Goal: Task Accomplishment & Management: Complete application form

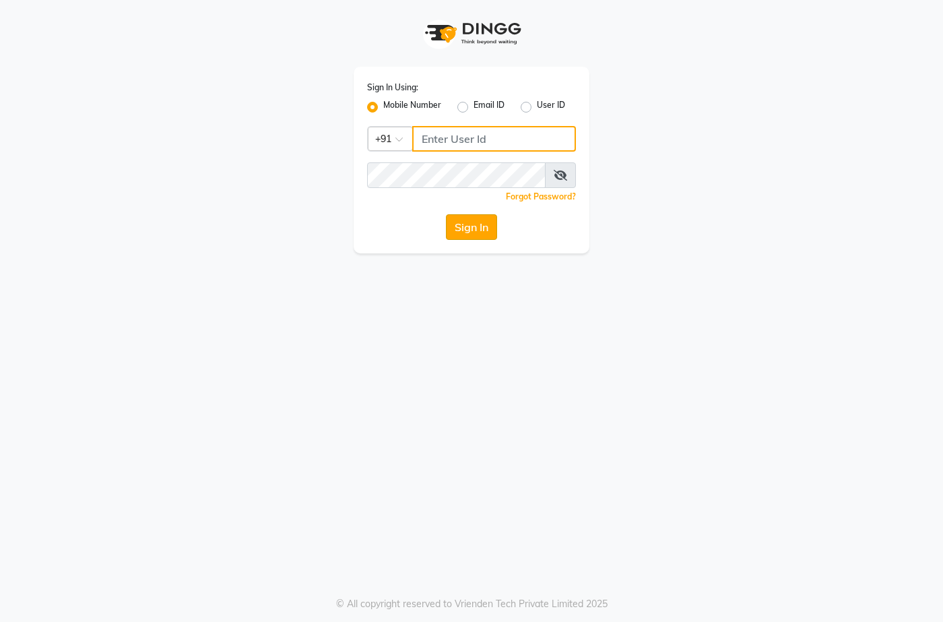
type input "7276004957"
click at [480, 227] on button "Sign In" at bounding box center [471, 227] width 51 height 26
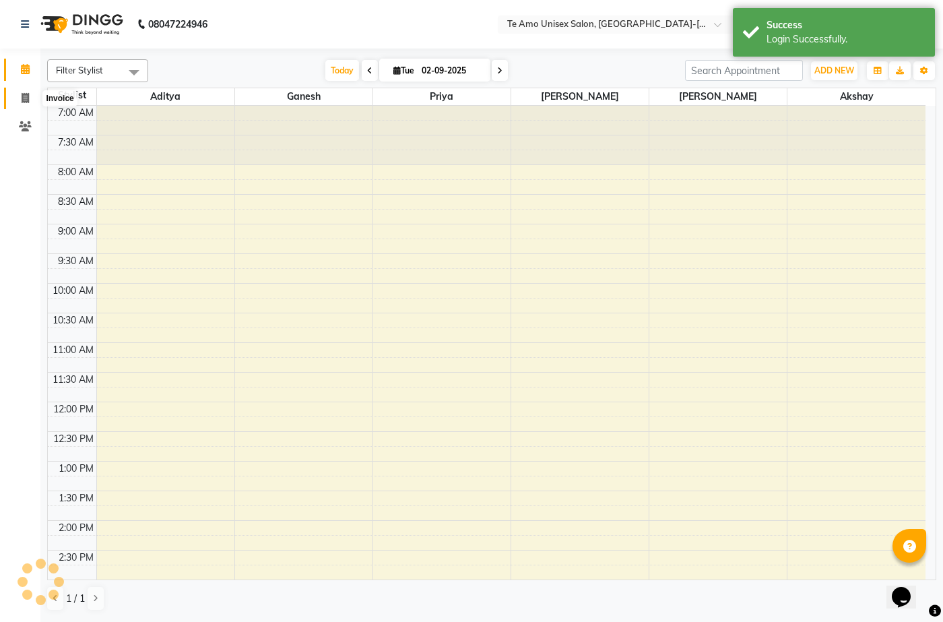
click at [22, 99] on icon at bounding box center [25, 98] width 7 height 10
select select "service"
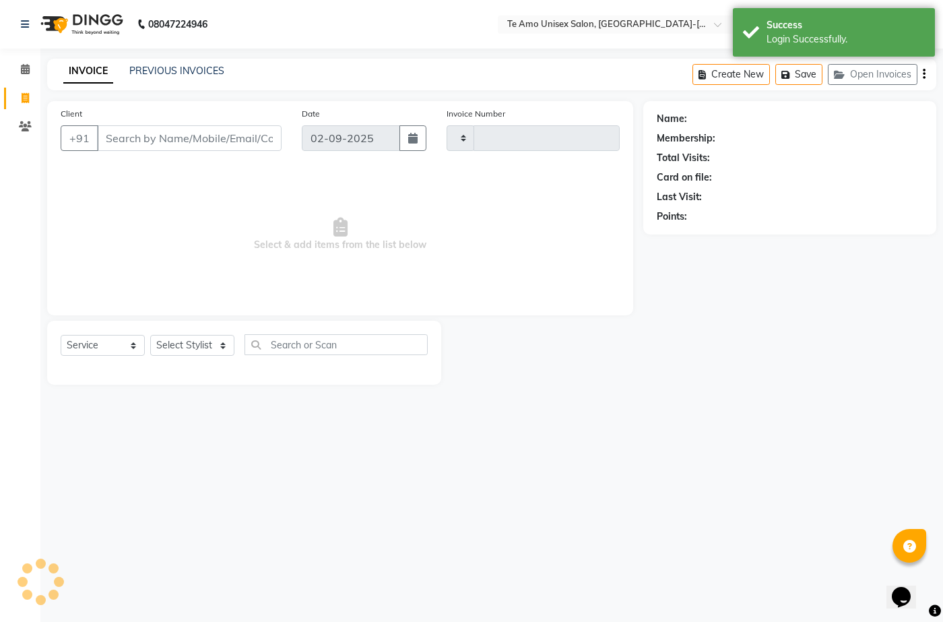
type input "1844"
select select "7836"
click at [195, 344] on select "Select Stylist [PERSON_NAME] [PERSON_NAME] Manager Priya Reception [PERSON_NAME…" at bounding box center [192, 345] width 84 height 21
select select "73962"
click at [150, 335] on select "Select Stylist [PERSON_NAME] [PERSON_NAME] Manager Priya Reception [PERSON_NAME…" at bounding box center [192, 345] width 84 height 21
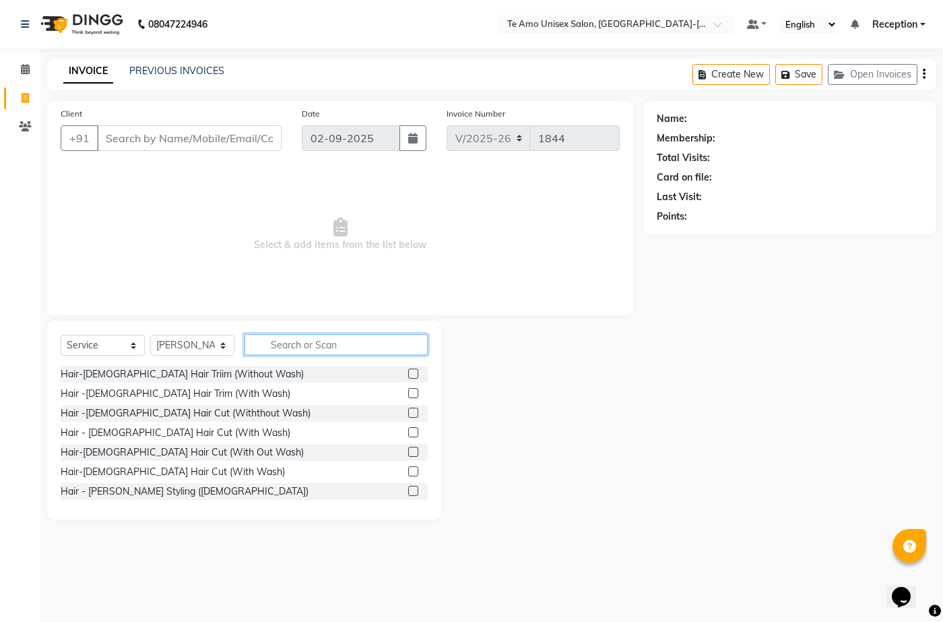
click at [288, 348] on input "text" at bounding box center [335, 344] width 183 height 21
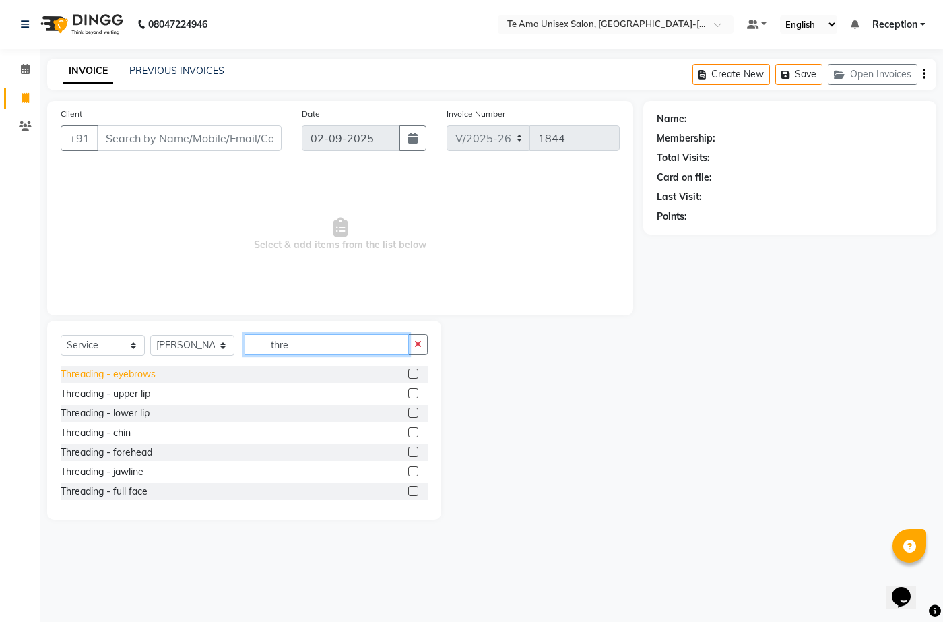
type input "thre"
click at [136, 376] on div "Threading - eyebrows" at bounding box center [108, 374] width 95 height 14
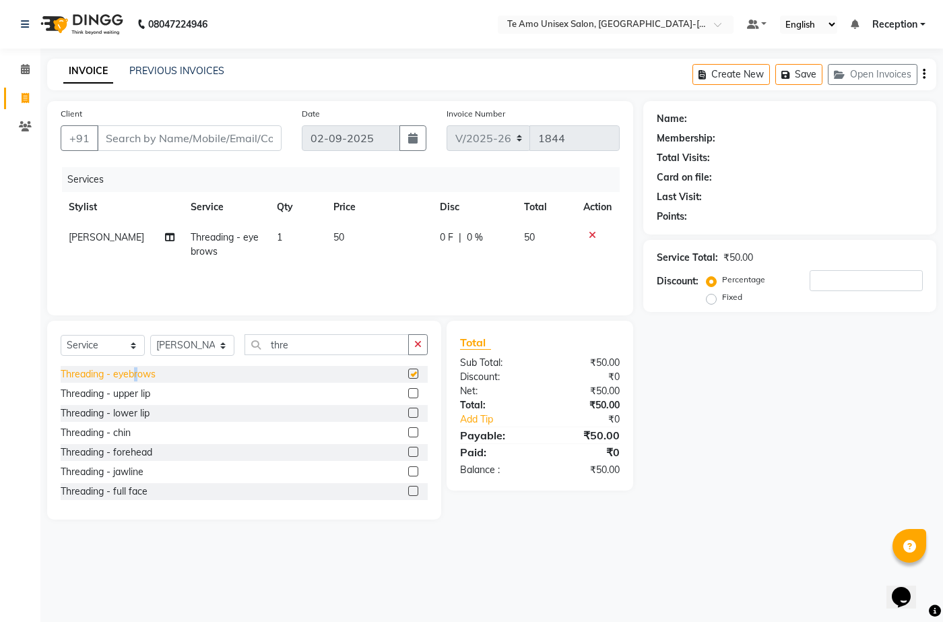
checkbox input "false"
click at [123, 395] on div "Threading - upper lip" at bounding box center [106, 394] width 90 height 14
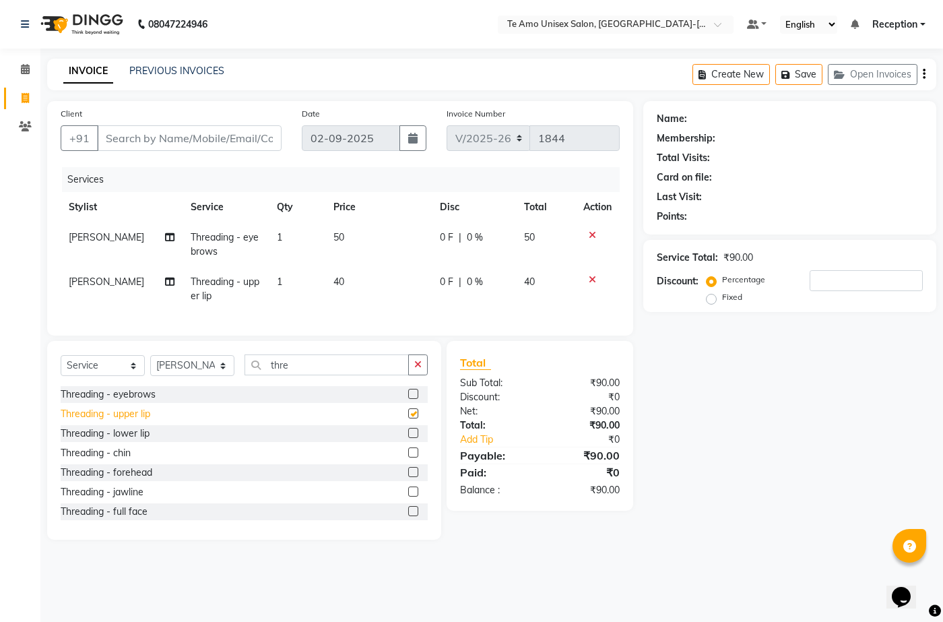
checkbox input "false"
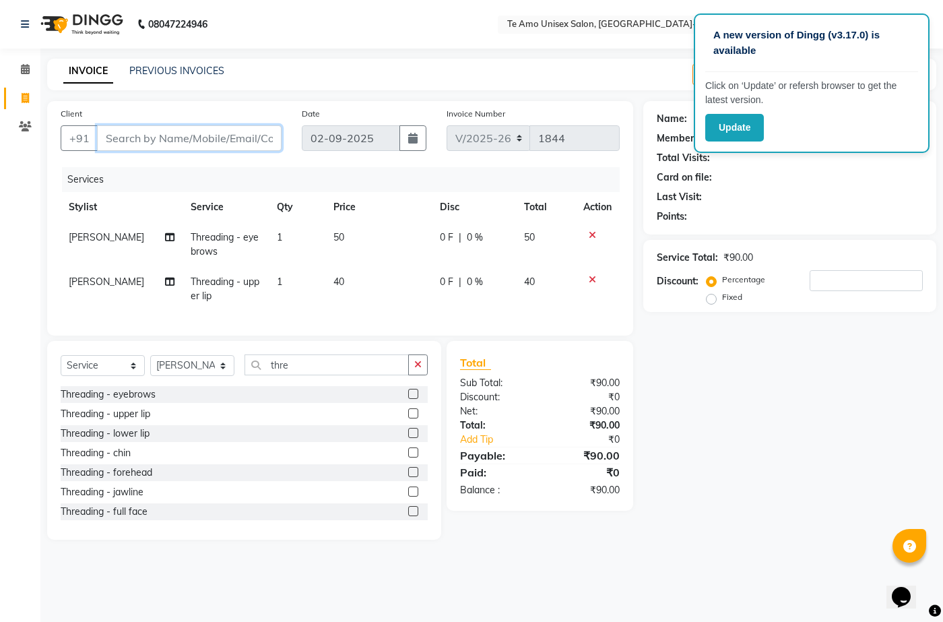
click at [124, 133] on input "Client" at bounding box center [189, 138] width 185 height 26
type input "a"
type input "0"
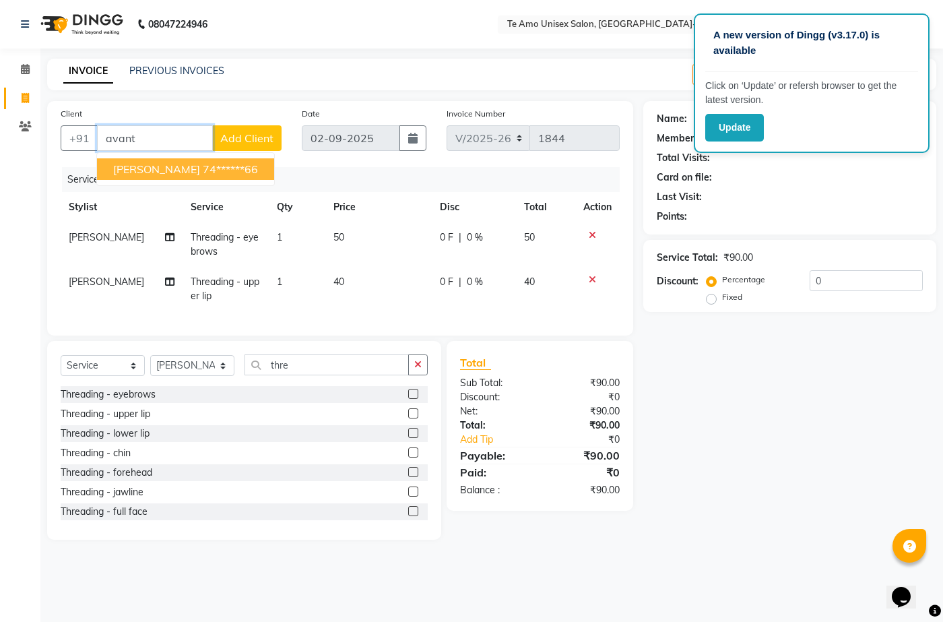
click at [134, 167] on span "[PERSON_NAME]" at bounding box center [156, 168] width 87 height 13
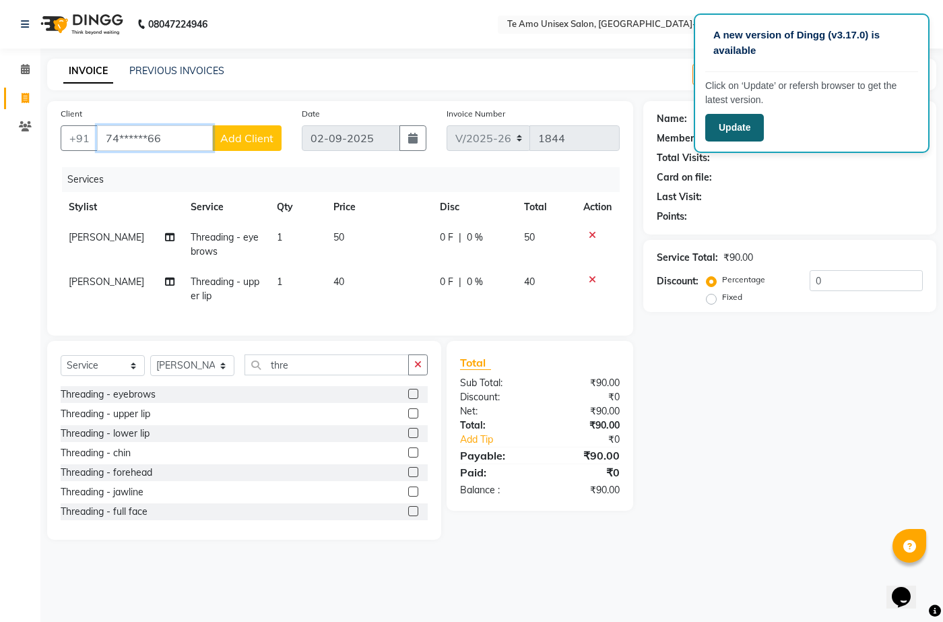
type input "74******66"
click at [748, 127] on button "Update" at bounding box center [734, 128] width 59 height 28
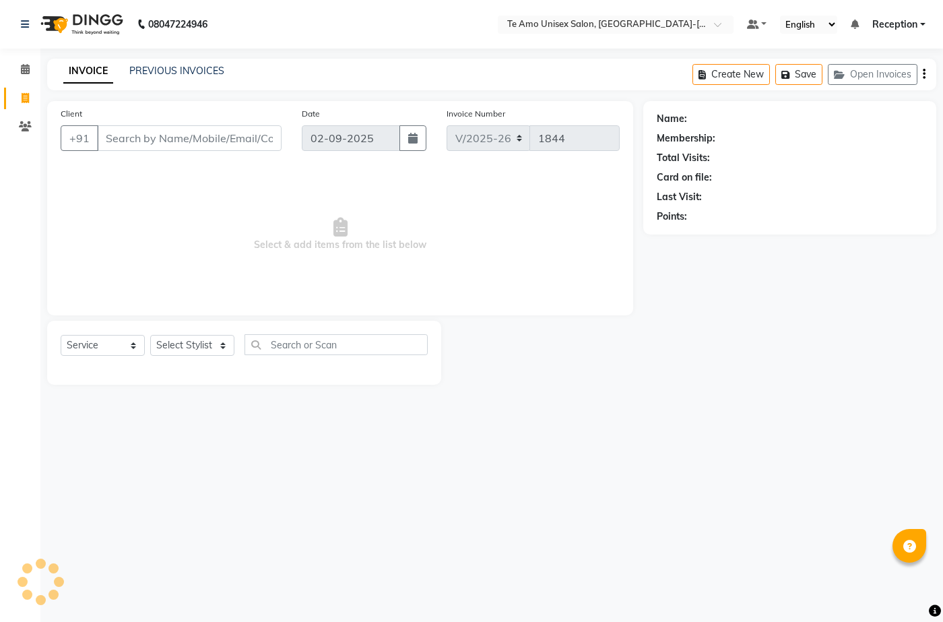
select select "7836"
select select "service"
click at [195, 345] on select "Select Stylist [PERSON_NAME] [PERSON_NAME] Manager Priya Reception [PERSON_NAME…" at bounding box center [192, 345] width 84 height 21
select select "73962"
click at [150, 335] on select "Select Stylist [PERSON_NAME] [PERSON_NAME] Manager Priya Reception [PERSON_NAME…" at bounding box center [192, 345] width 84 height 21
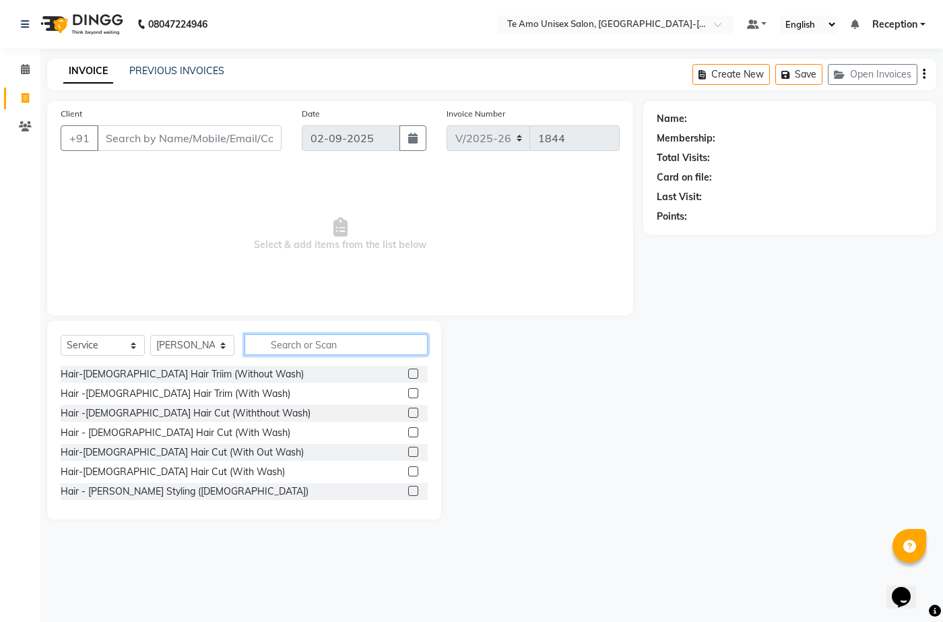
click at [276, 343] on input "text" at bounding box center [335, 344] width 183 height 21
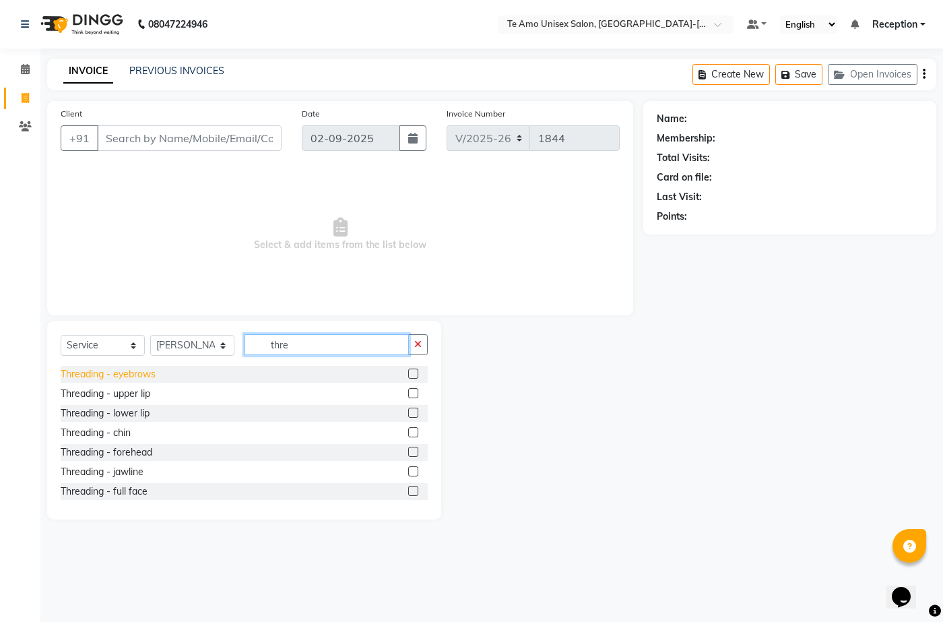
type input "thre"
click at [146, 368] on div "Threading - eyebrows" at bounding box center [108, 374] width 95 height 14
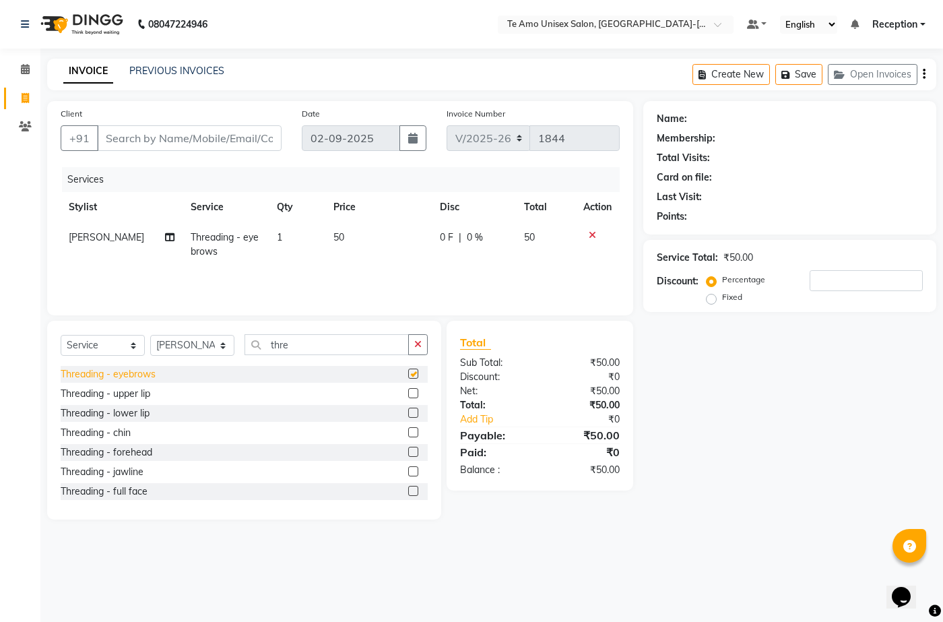
checkbox input "false"
click at [134, 389] on div "Threading - upper lip" at bounding box center [106, 394] width 90 height 14
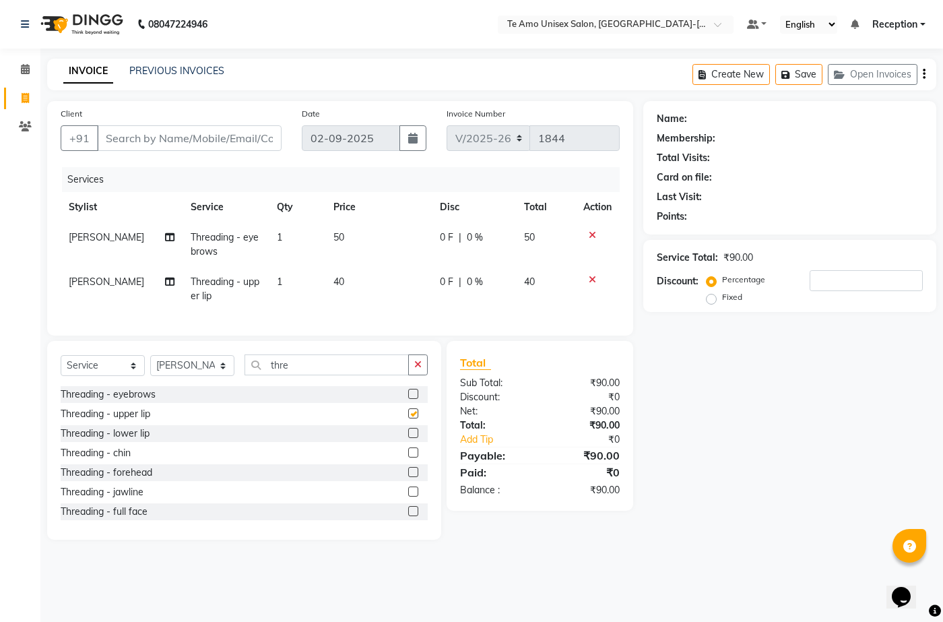
checkbox input "false"
click at [135, 142] on input "Client" at bounding box center [189, 138] width 185 height 26
type input "a"
type input "0"
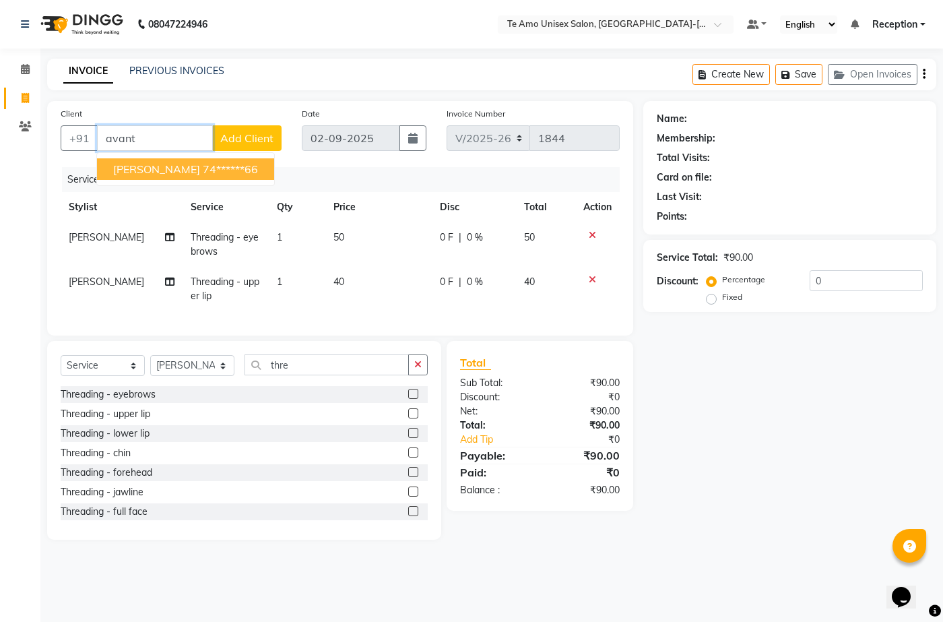
click at [150, 174] on span "[PERSON_NAME]" at bounding box center [156, 168] width 87 height 13
type input "74******66"
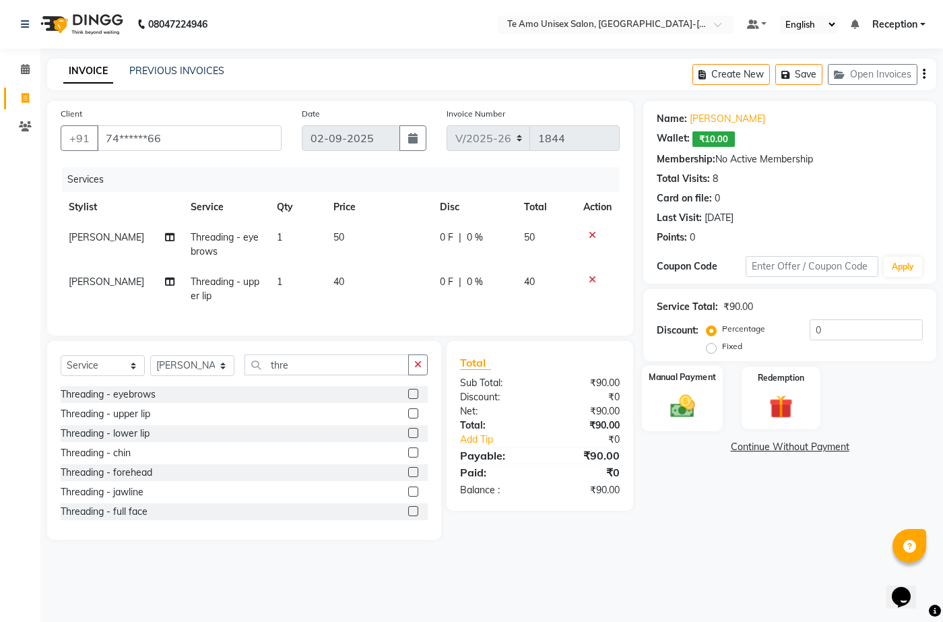
click at [673, 418] on img at bounding box center [682, 405] width 40 height 28
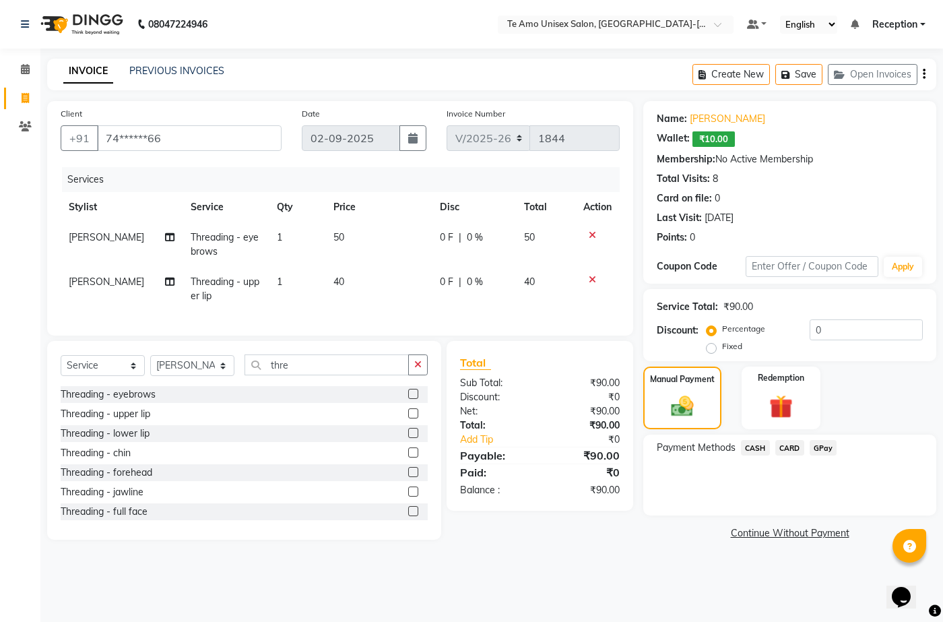
click at [821, 442] on span "GPay" at bounding box center [823, 447] width 28 height 15
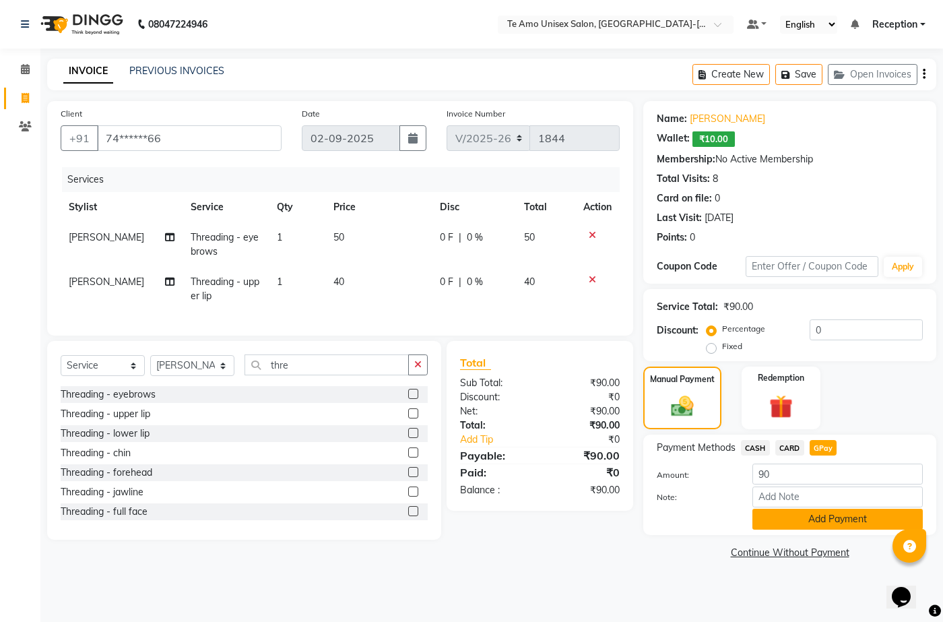
click at [834, 512] on button "Add Payment" at bounding box center [837, 518] width 170 height 21
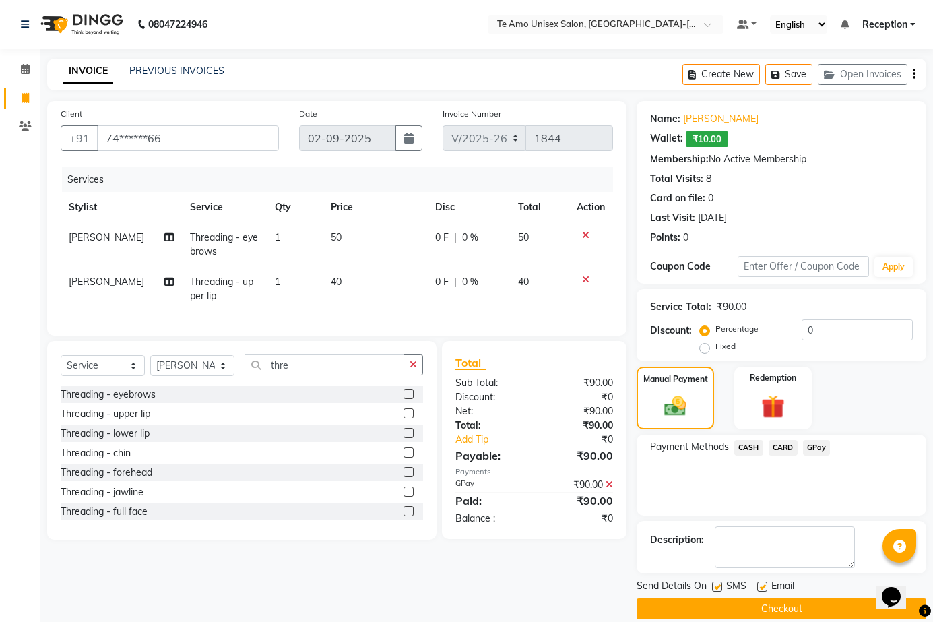
click at [780, 601] on button "Checkout" at bounding box center [781, 608] width 290 height 21
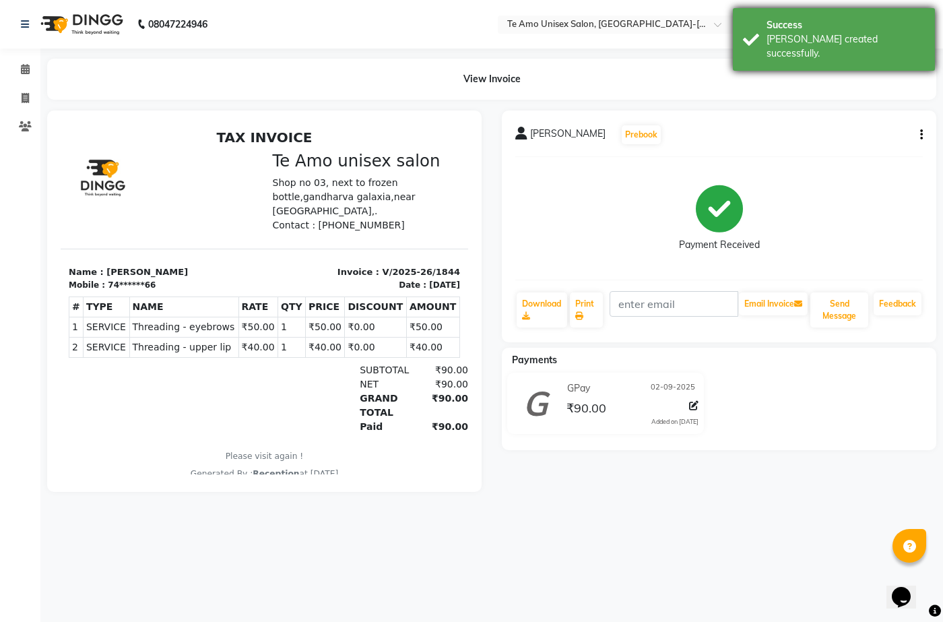
click at [818, 30] on div "Success" at bounding box center [845, 25] width 158 height 14
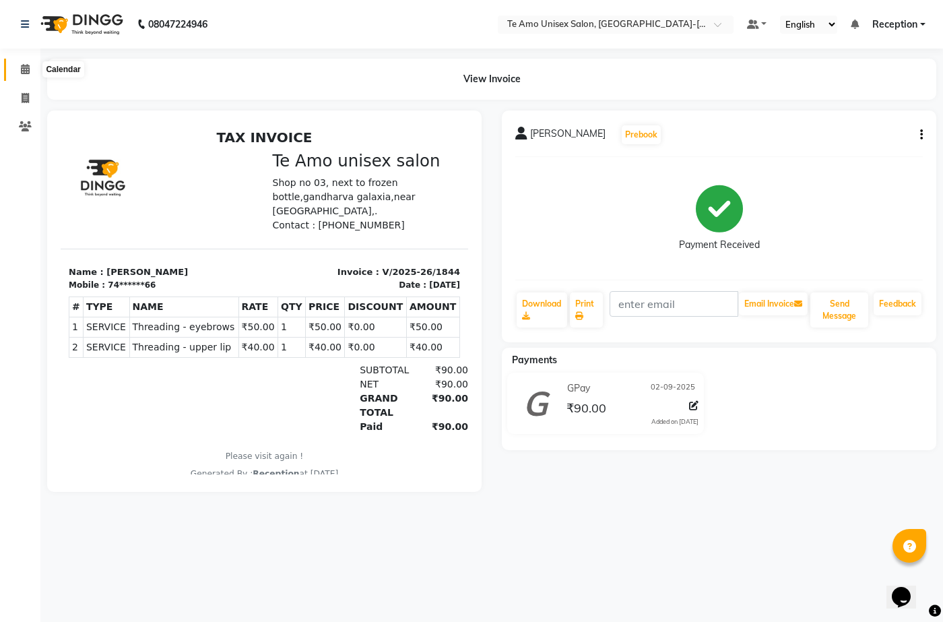
click at [20, 63] on span at bounding box center [25, 69] width 24 height 15
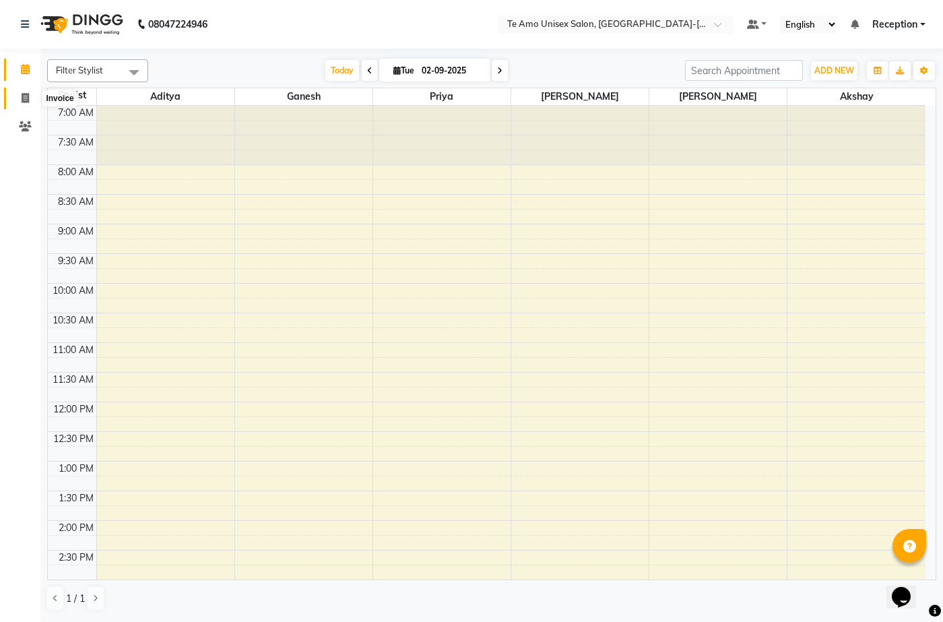
click at [22, 96] on icon at bounding box center [25, 98] width 7 height 10
select select "7836"
select select "service"
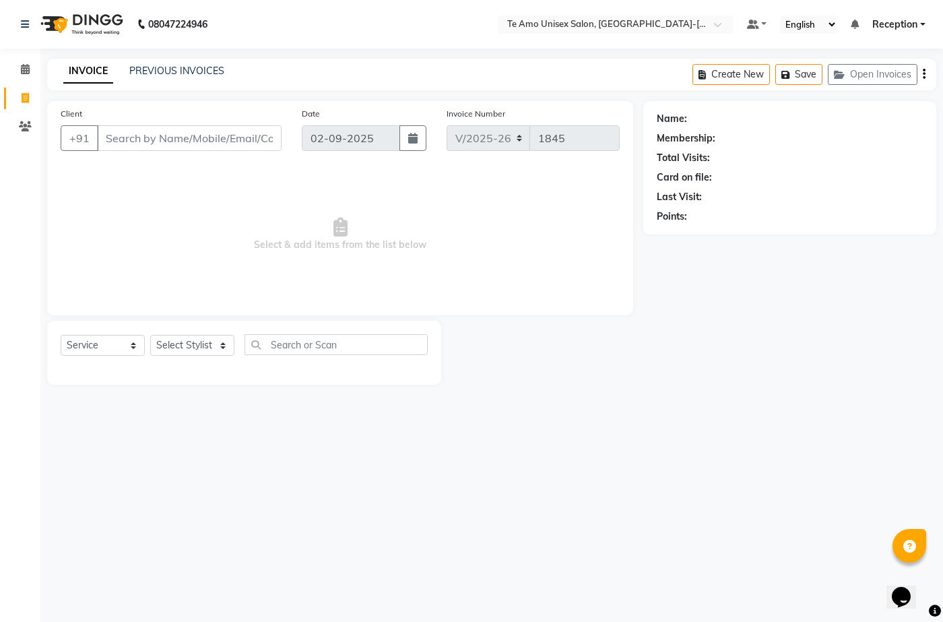
click at [187, 334] on div "Select Service Product Membership Package Voucher Prepaid Gift Card Select Styl…" at bounding box center [244, 350] width 367 height 32
click at [180, 347] on select "Select Stylist [PERSON_NAME] [PERSON_NAME] Manager Priya Reception [PERSON_NAME…" at bounding box center [192, 345] width 84 height 21
select select "73962"
click at [150, 335] on select "Select Stylist [PERSON_NAME] [PERSON_NAME] Manager Priya Reception [PERSON_NAME…" at bounding box center [192, 345] width 84 height 21
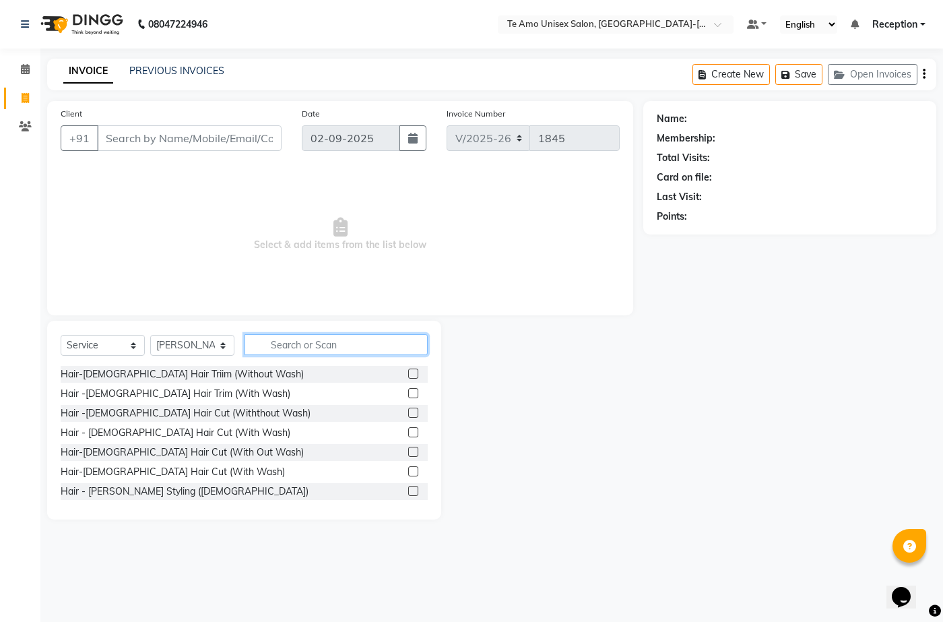
click at [282, 345] on input "text" at bounding box center [335, 344] width 183 height 21
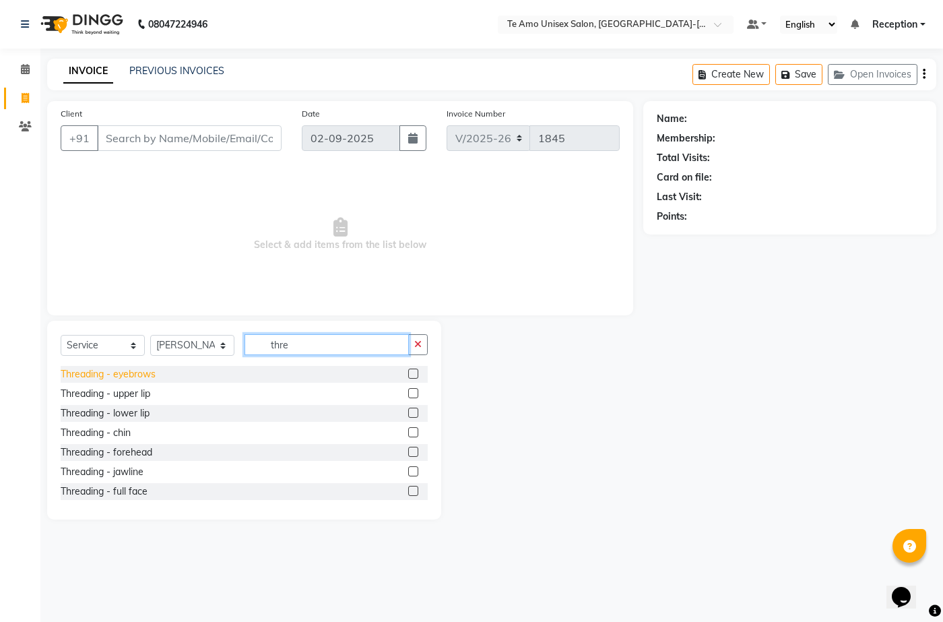
type input "thre"
click at [135, 370] on div "Threading - eyebrows" at bounding box center [108, 374] width 95 height 14
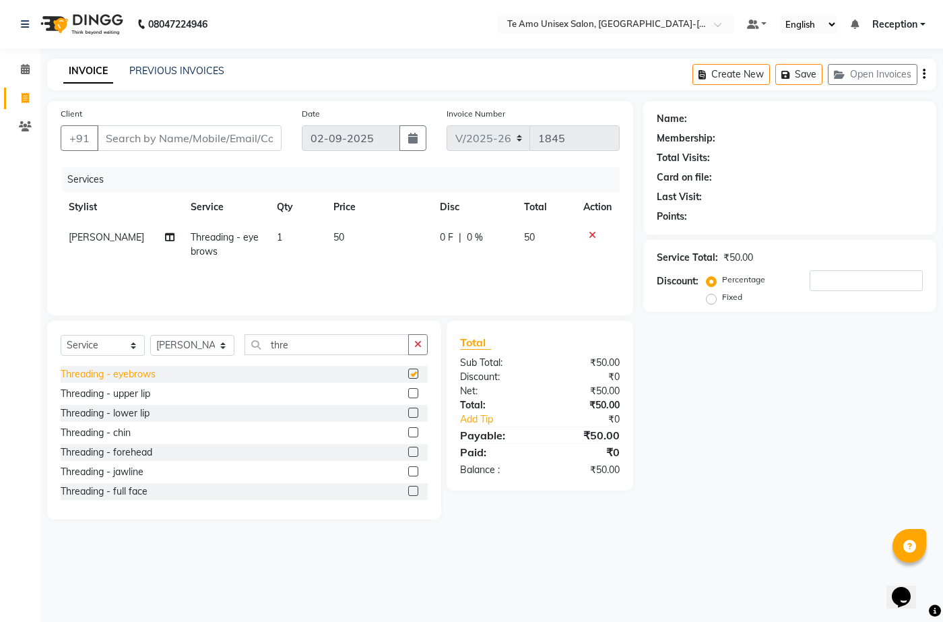
checkbox input "false"
click at [137, 138] on input "Client" at bounding box center [189, 138] width 185 height 26
type input "9"
type input "0"
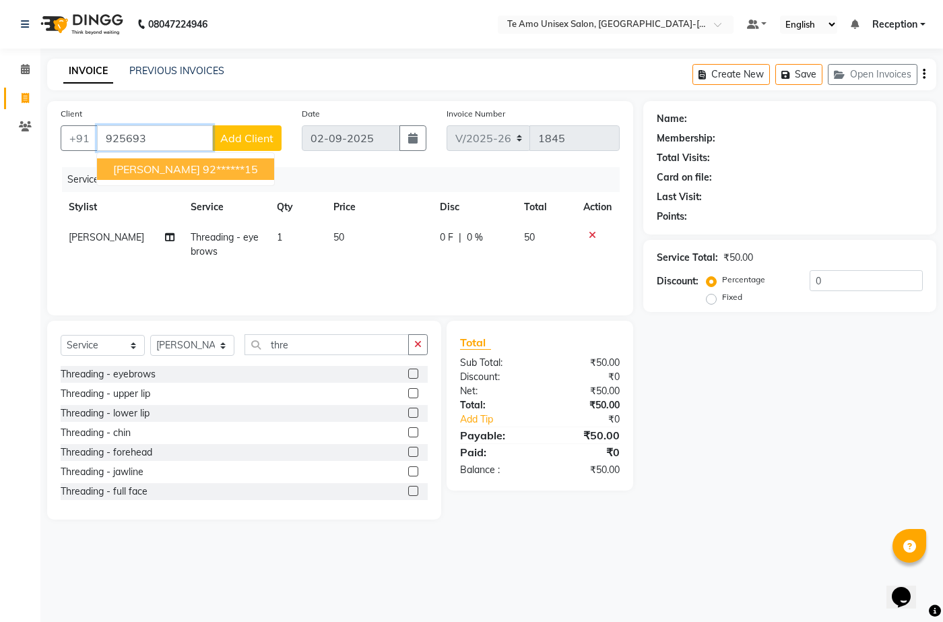
click at [152, 167] on span "[PERSON_NAME]" at bounding box center [156, 168] width 87 height 13
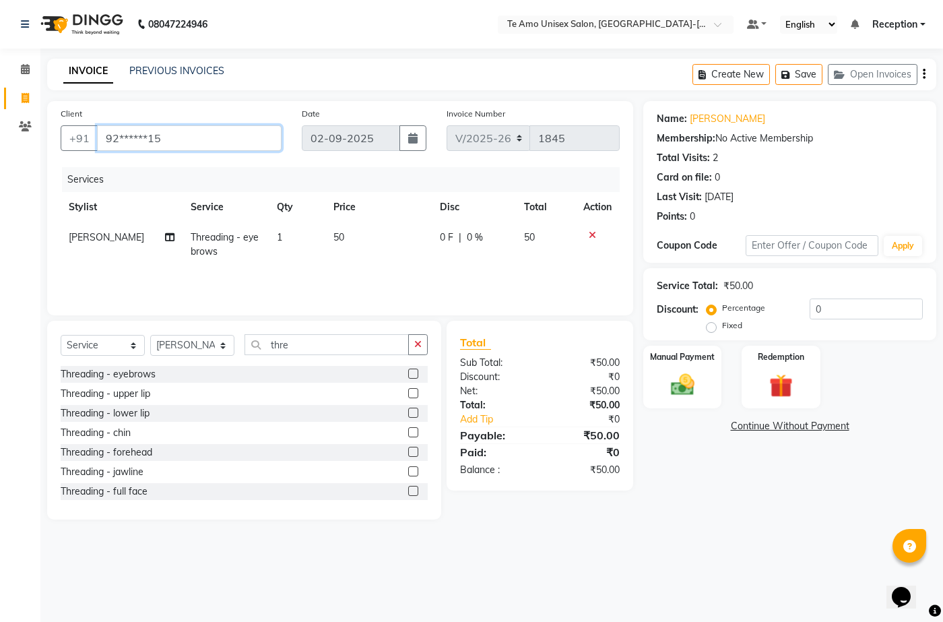
click at [170, 137] on input "92******15" at bounding box center [189, 138] width 185 height 26
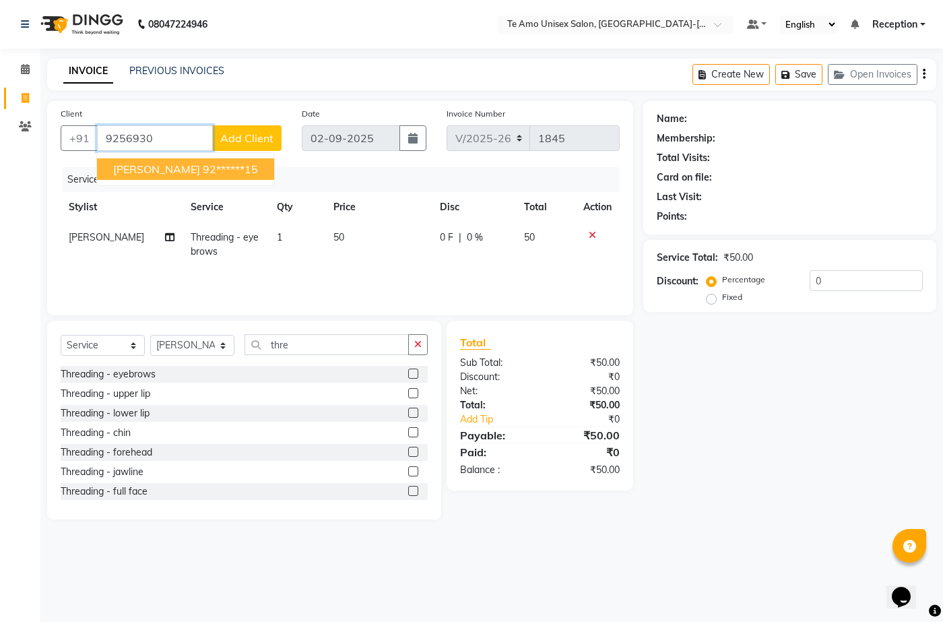
click at [203, 173] on ngb-highlight "92******15" at bounding box center [230, 168] width 55 height 13
type input "92******15"
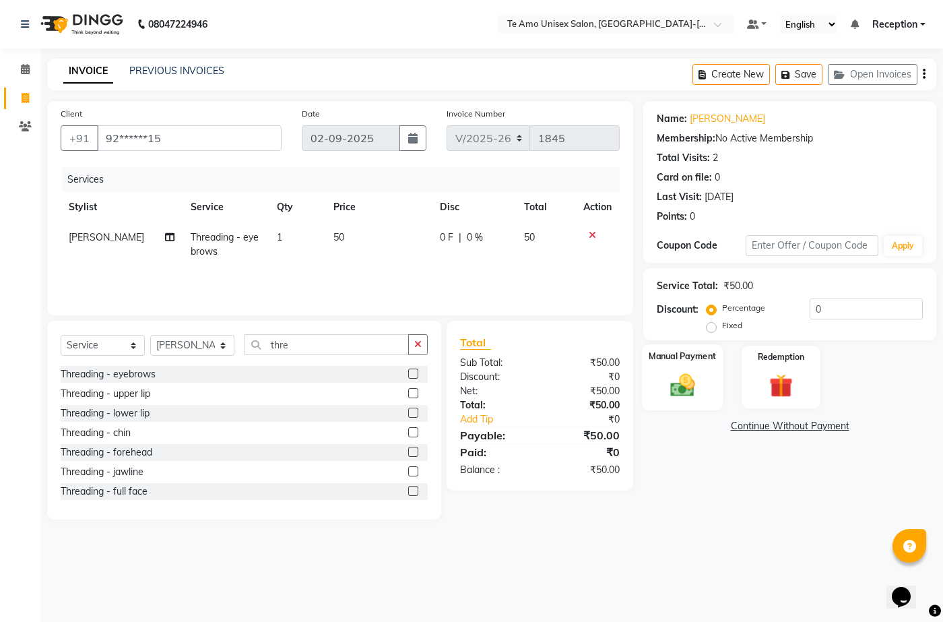
click at [677, 388] on img at bounding box center [682, 384] width 40 height 28
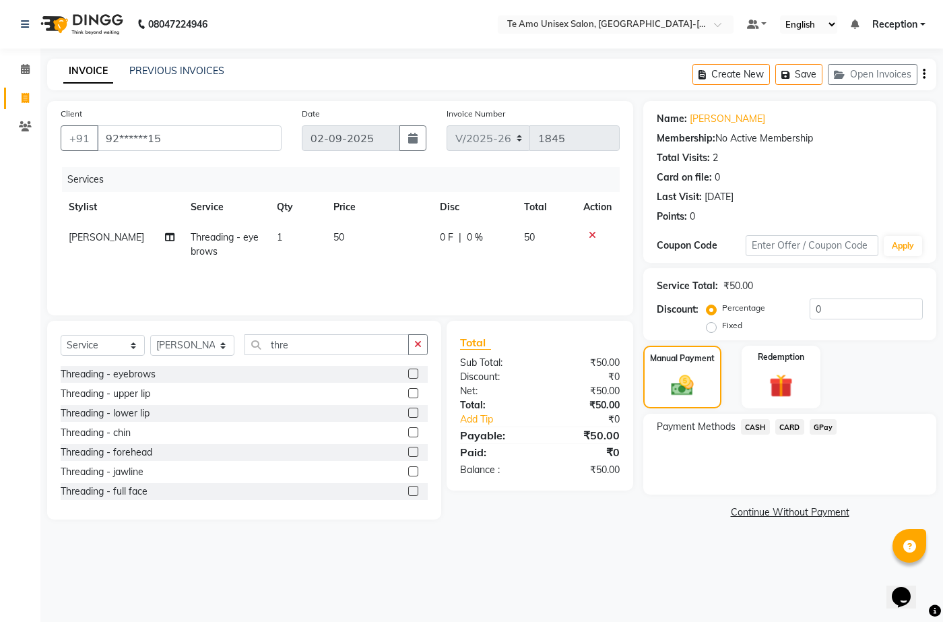
click at [830, 424] on span "GPay" at bounding box center [823, 426] width 28 height 15
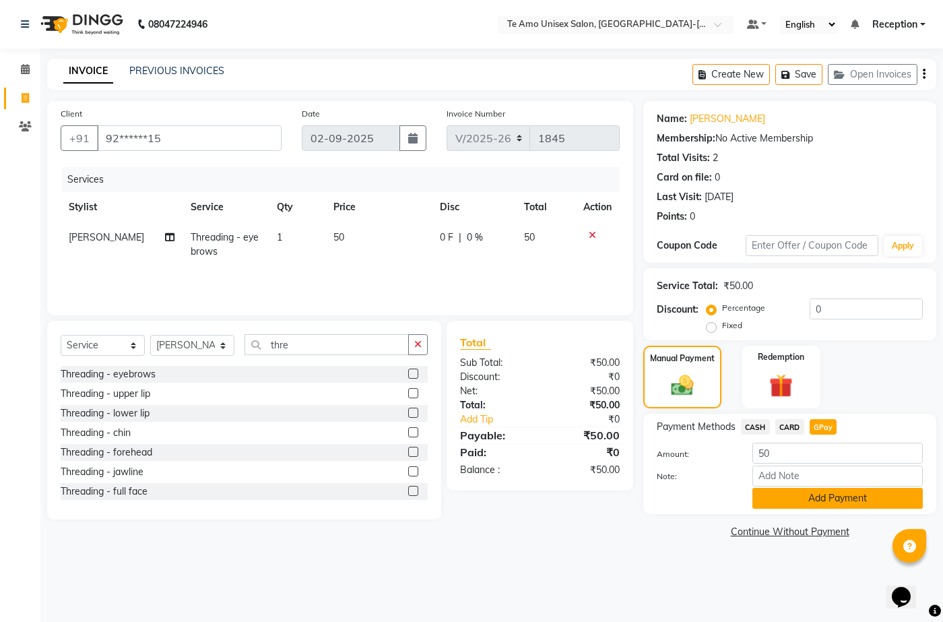
click at [807, 498] on button "Add Payment" at bounding box center [837, 498] width 170 height 21
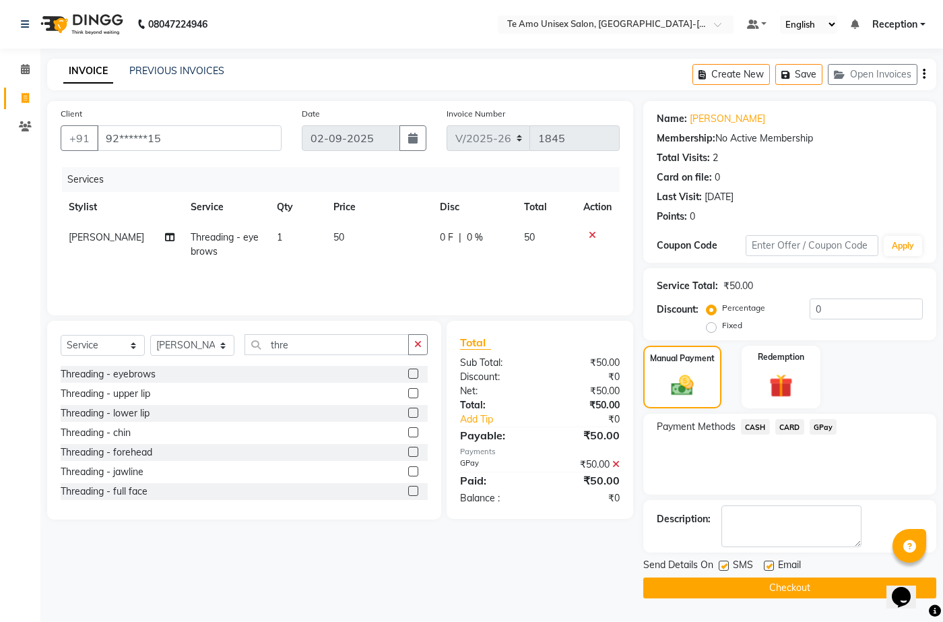
click at [784, 585] on button "Checkout" at bounding box center [789, 587] width 293 height 21
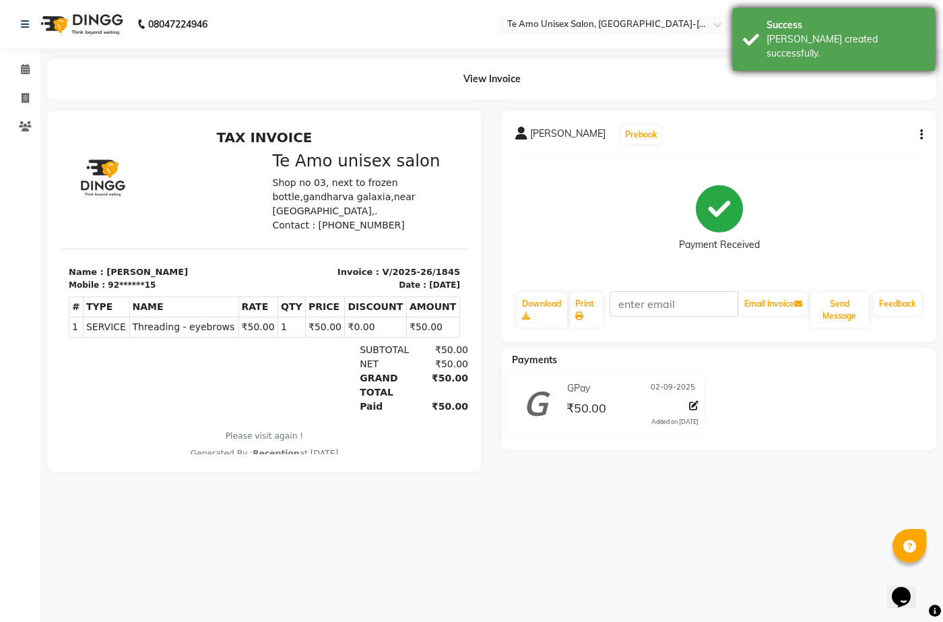
click at [767, 53] on div "Success [PERSON_NAME] created successfully." at bounding box center [834, 39] width 202 height 63
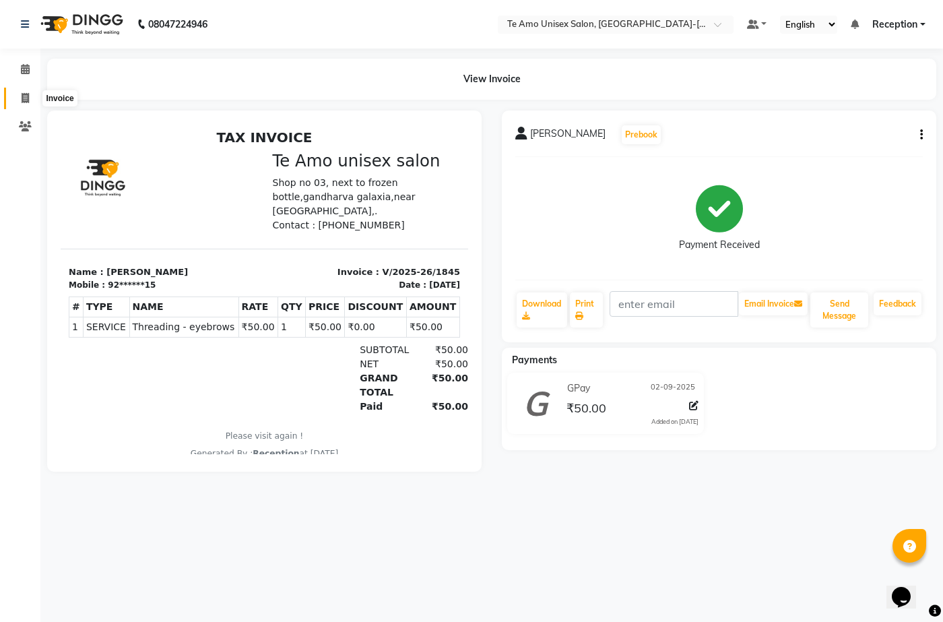
click at [24, 99] on icon at bounding box center [25, 98] width 7 height 10
select select "service"
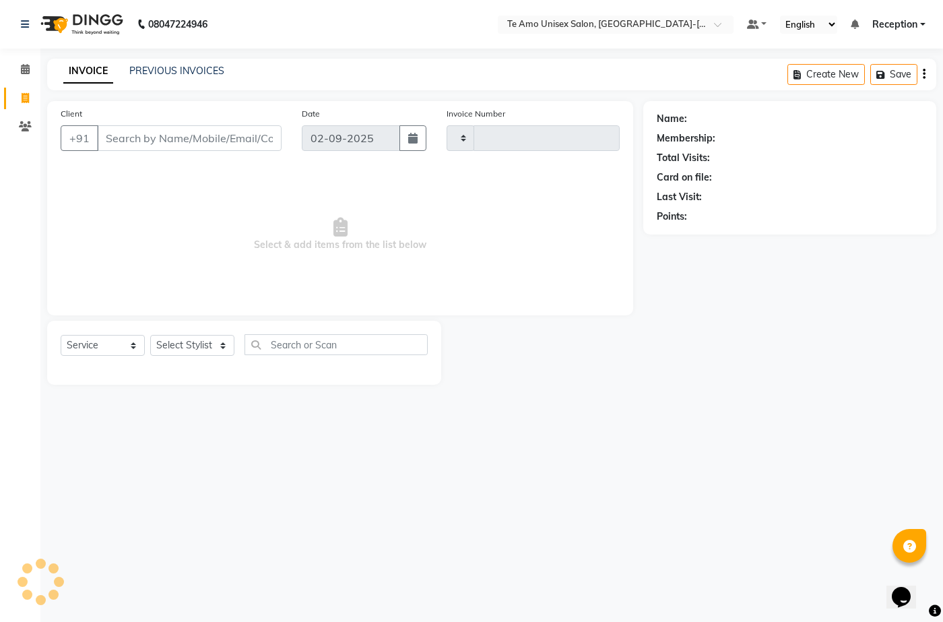
type input "1846"
select select "7836"
click at [174, 334] on div "Select Service Product Membership Package Voucher Prepaid Gift Card Select Styl…" at bounding box center [244, 350] width 367 height 32
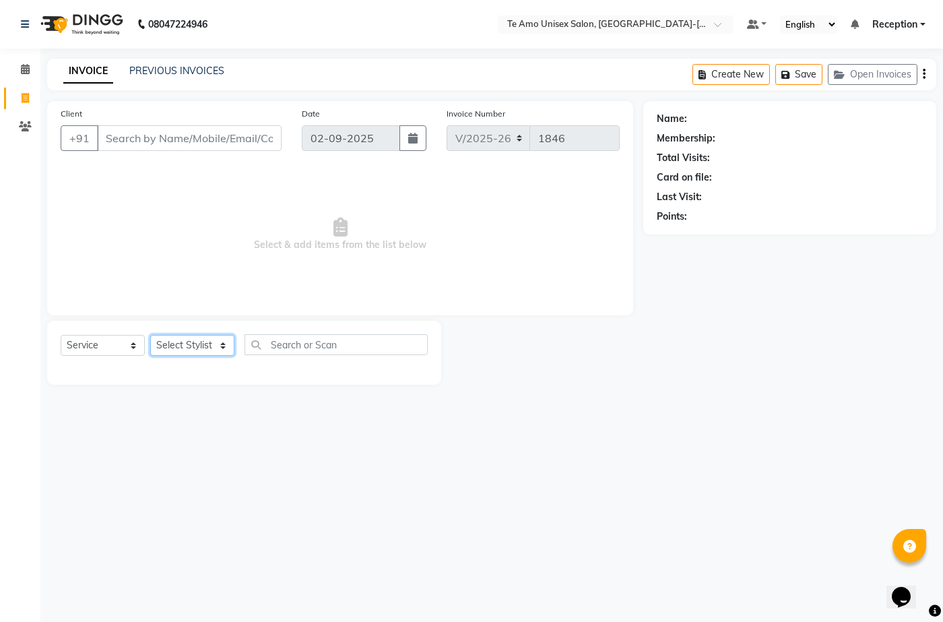
click at [176, 337] on select "Select Stylist [PERSON_NAME] [PERSON_NAME] Manager Priya Reception [PERSON_NAME…" at bounding box center [192, 345] width 84 height 21
select select "73962"
click at [150, 335] on select "Select Stylist [PERSON_NAME] [PERSON_NAME] Manager Priya Reception [PERSON_NAME…" at bounding box center [192, 345] width 84 height 21
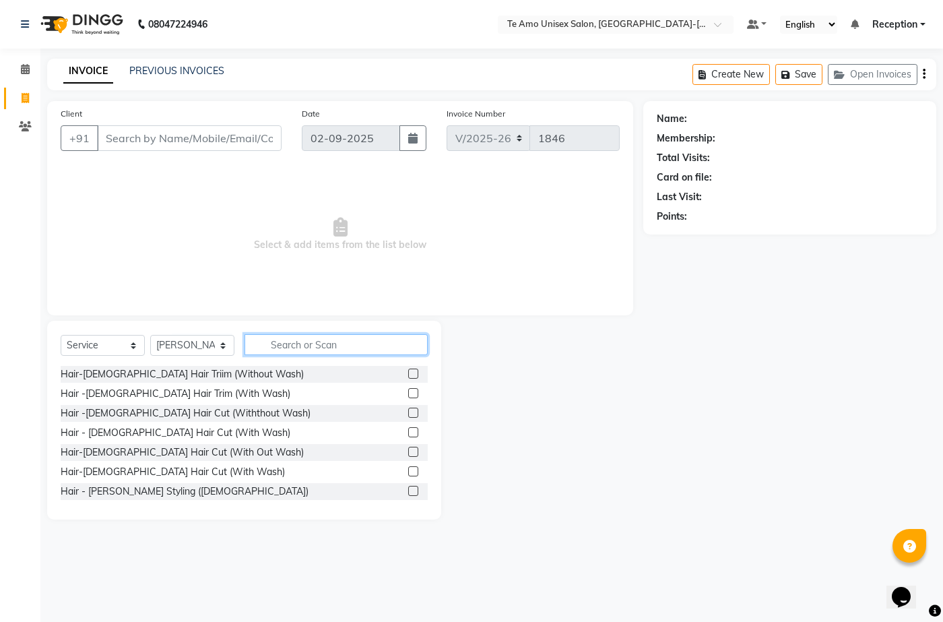
click at [294, 345] on input "text" at bounding box center [335, 344] width 183 height 21
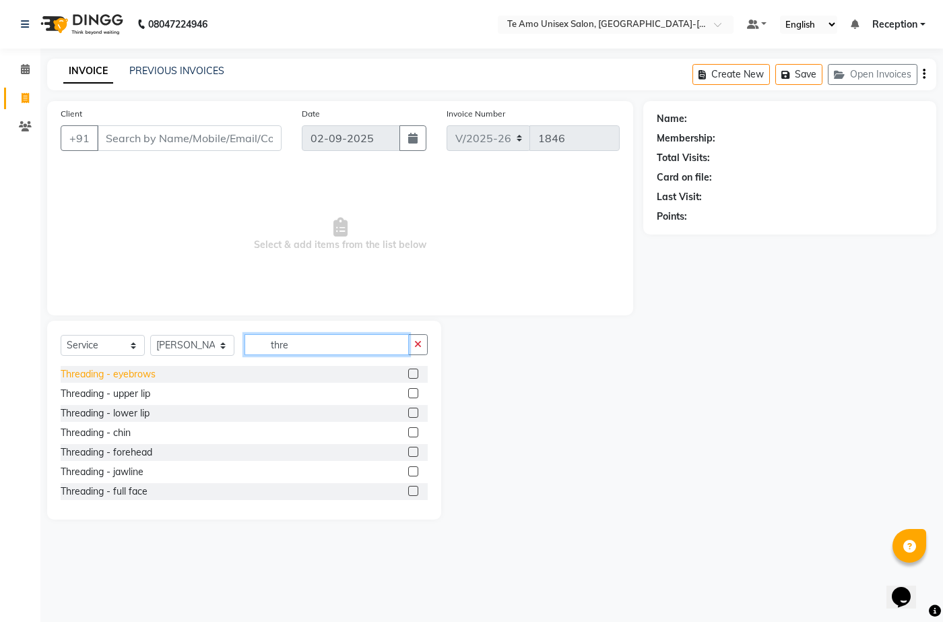
type input "thre"
click at [81, 372] on div "Threading - eyebrows" at bounding box center [108, 374] width 95 height 14
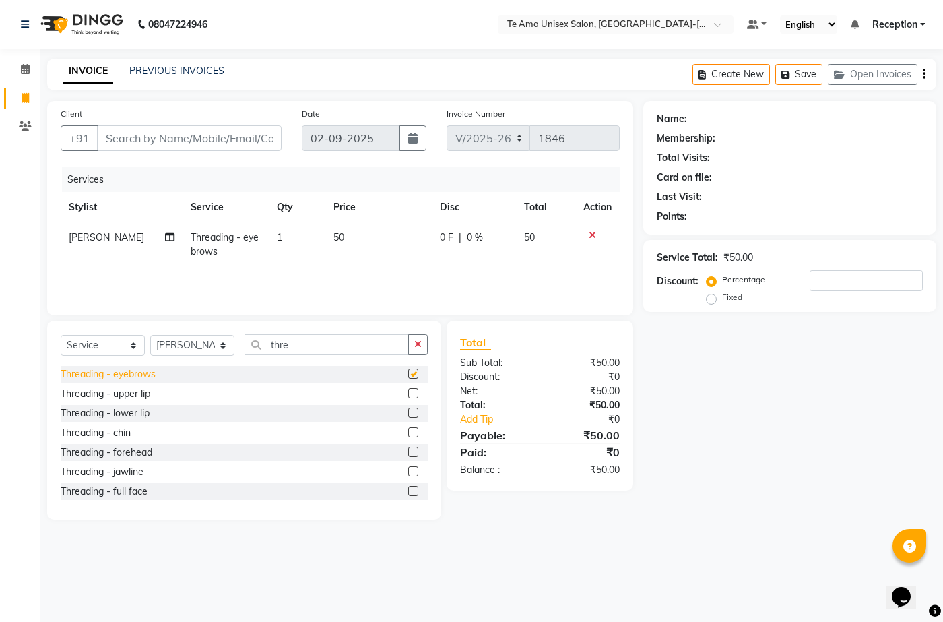
checkbox input "false"
click at [130, 454] on div "Threading - forehead" at bounding box center [107, 452] width 92 height 14
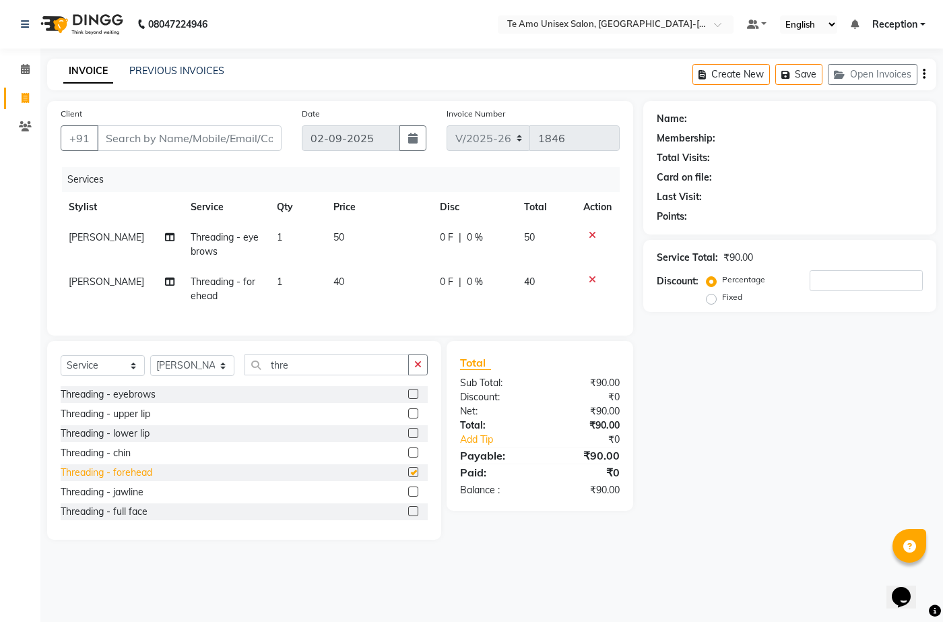
checkbox input "false"
click at [304, 375] on input "thre" at bounding box center [326, 364] width 164 height 21
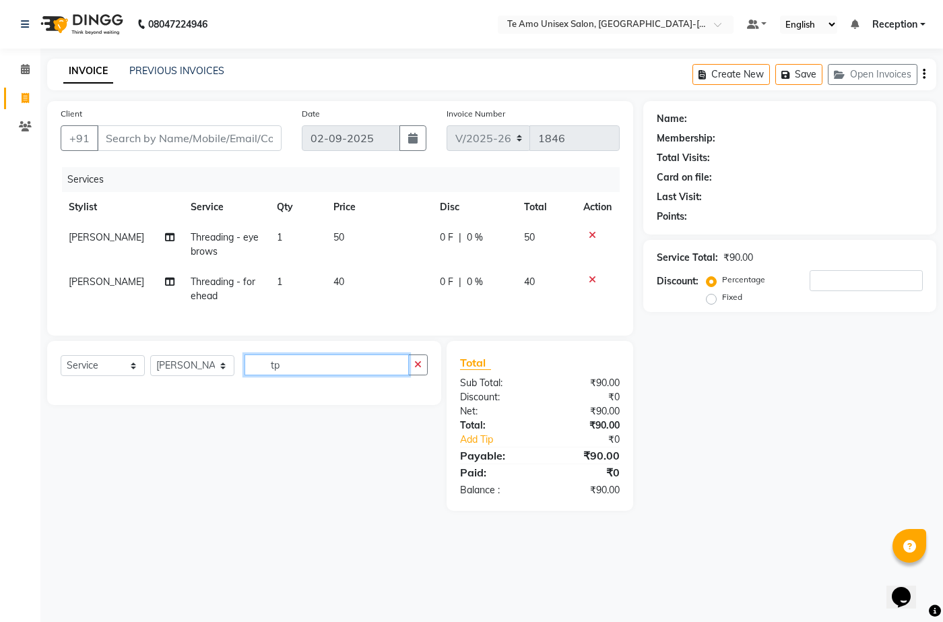
type input "t"
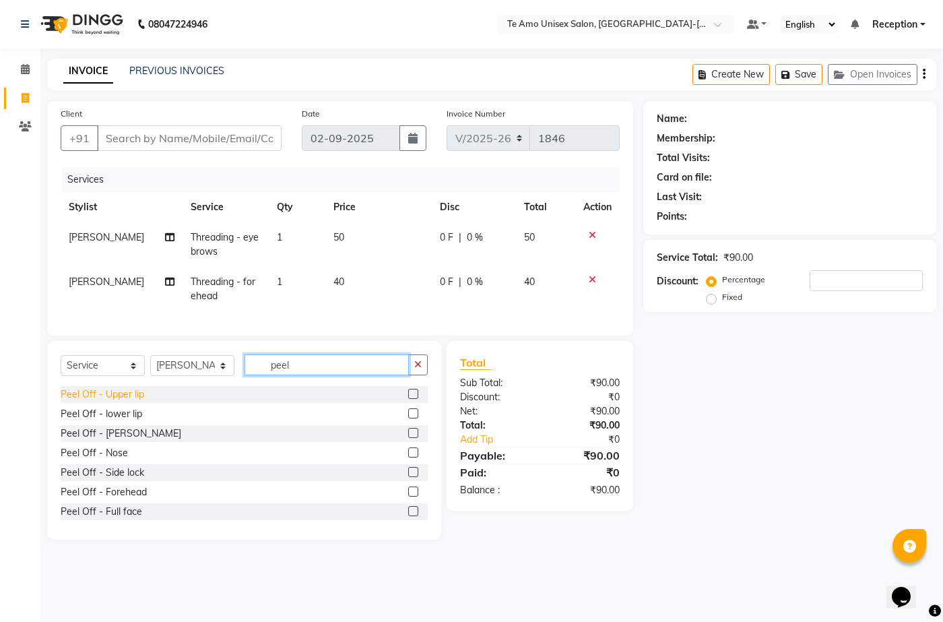
type input "peel"
click at [125, 401] on div "Peel Off - Upper lip" at bounding box center [103, 394] width 84 height 14
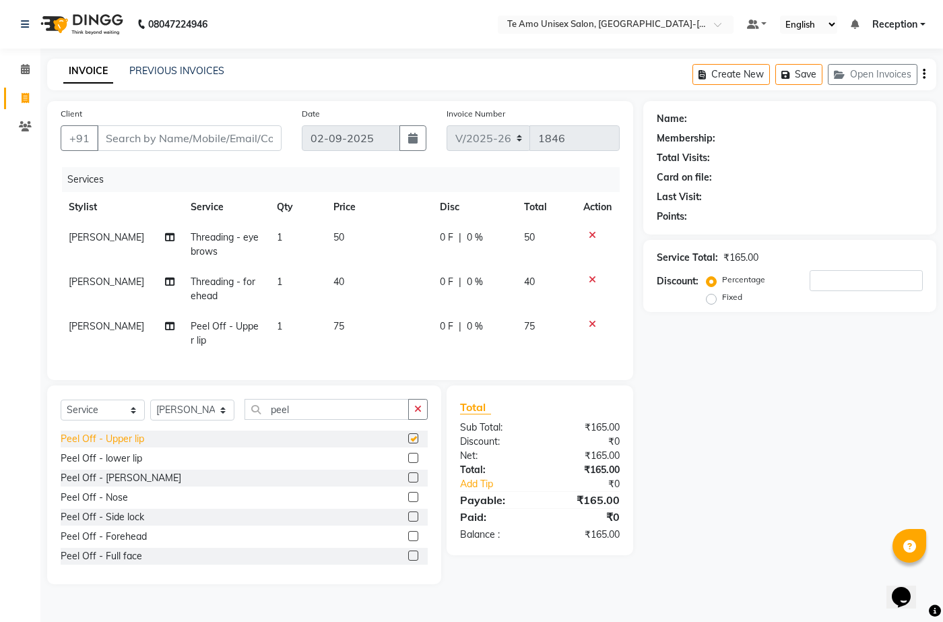
checkbox input "false"
click at [115, 465] on div "Peel Off - lower lip" at bounding box center [101, 458] width 81 height 14
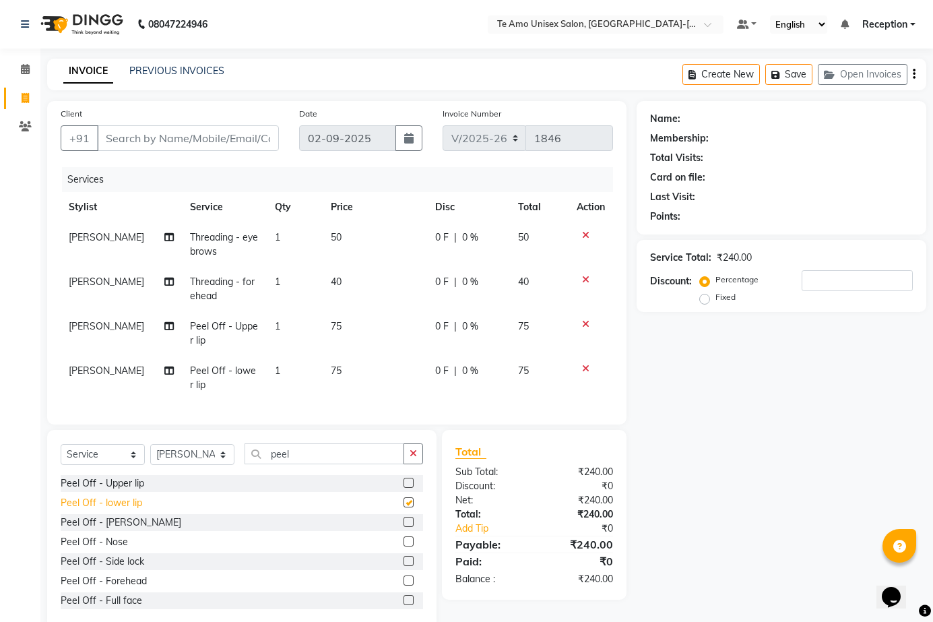
checkbox input "false"
click at [125, 530] on div "Peel Off - [PERSON_NAME]" at bounding box center [242, 522] width 362 height 17
click at [119, 526] on div "Peel Off - [PERSON_NAME]" at bounding box center [121, 522] width 121 height 14
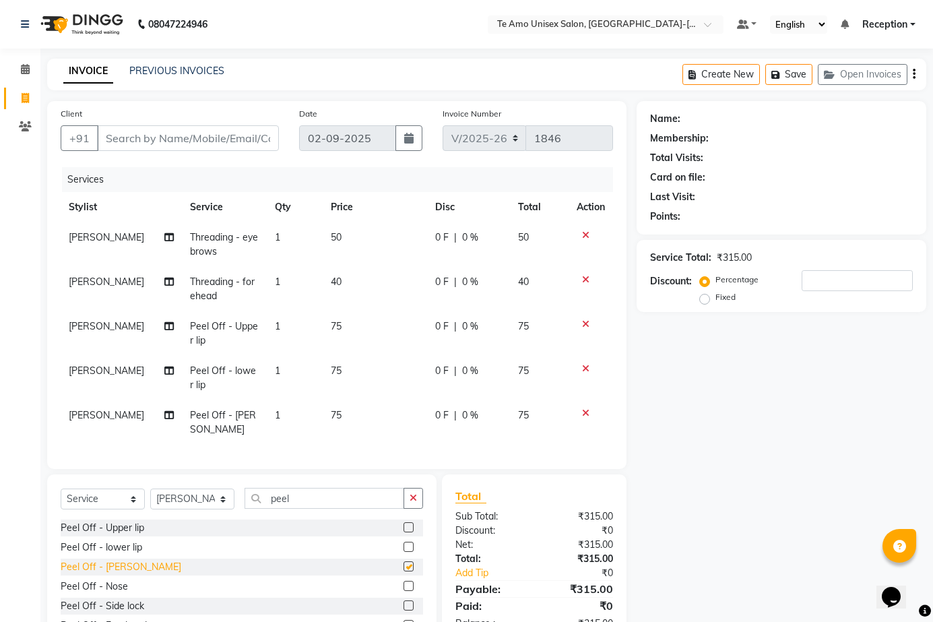
checkbox input "false"
click at [145, 135] on input "Client" at bounding box center [188, 138] width 182 height 26
type input "8"
type input "0"
type input "8697178263"
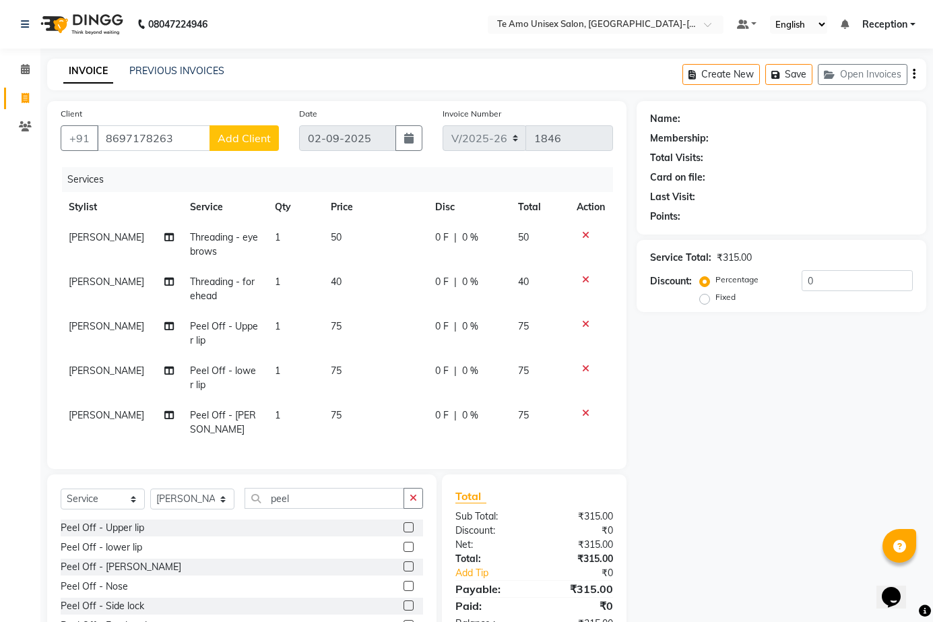
click at [221, 139] on span "Add Client" at bounding box center [244, 137] width 53 height 13
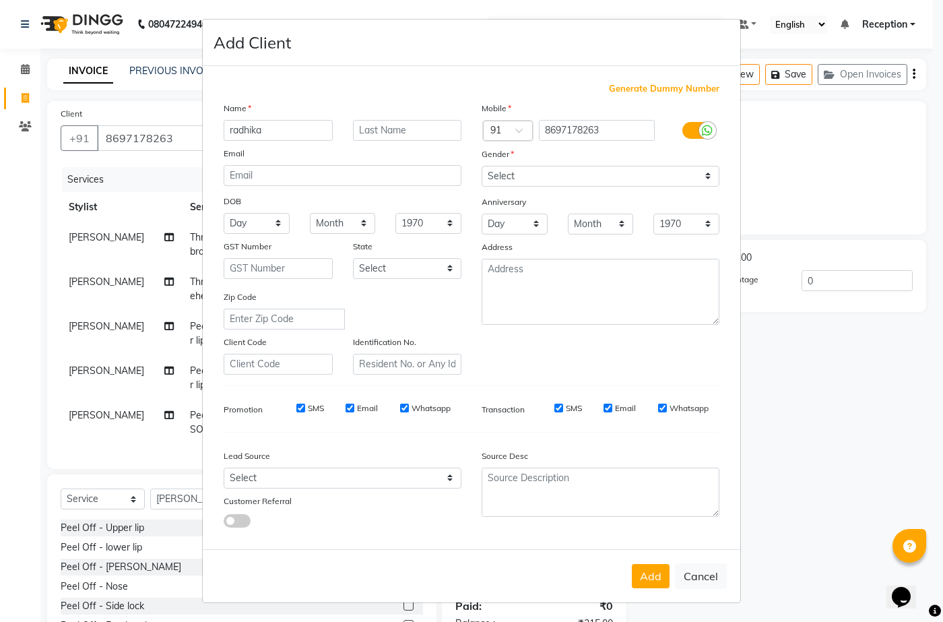
type input "radhika"
click at [368, 119] on div "Name" at bounding box center [342, 110] width 258 height 19
click at [378, 133] on input "text" at bounding box center [407, 130] width 109 height 21
type input "bhaskar"
click at [512, 168] on select "Select [DEMOGRAPHIC_DATA] [DEMOGRAPHIC_DATA] Other Prefer Not To Say" at bounding box center [600, 176] width 238 height 21
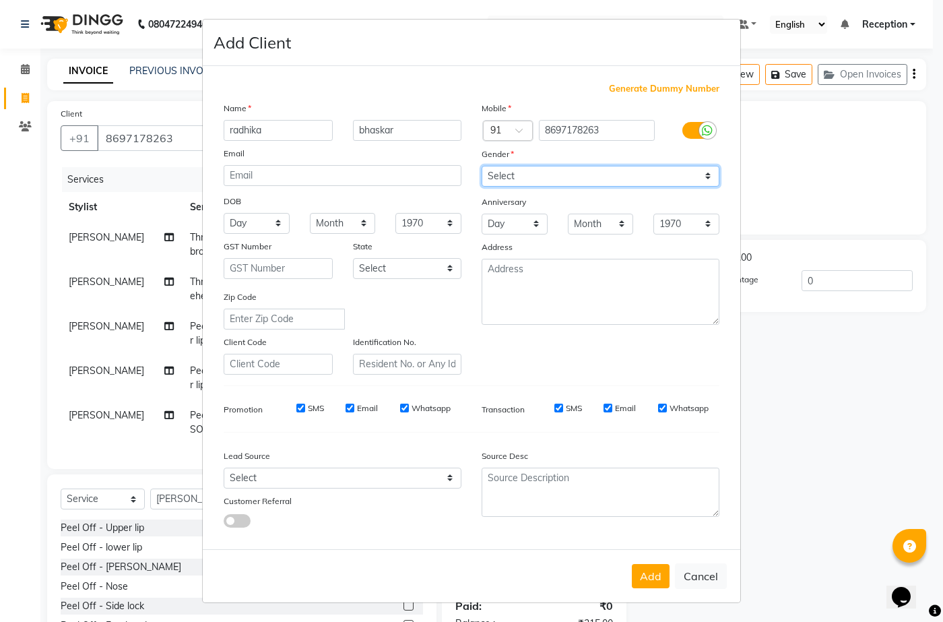
select select "[DEMOGRAPHIC_DATA]"
click at [481, 166] on select "Select [DEMOGRAPHIC_DATA] [DEMOGRAPHIC_DATA] Other Prefer Not To Say" at bounding box center [600, 176] width 238 height 21
click at [661, 575] on button "Add" at bounding box center [651, 576] width 38 height 24
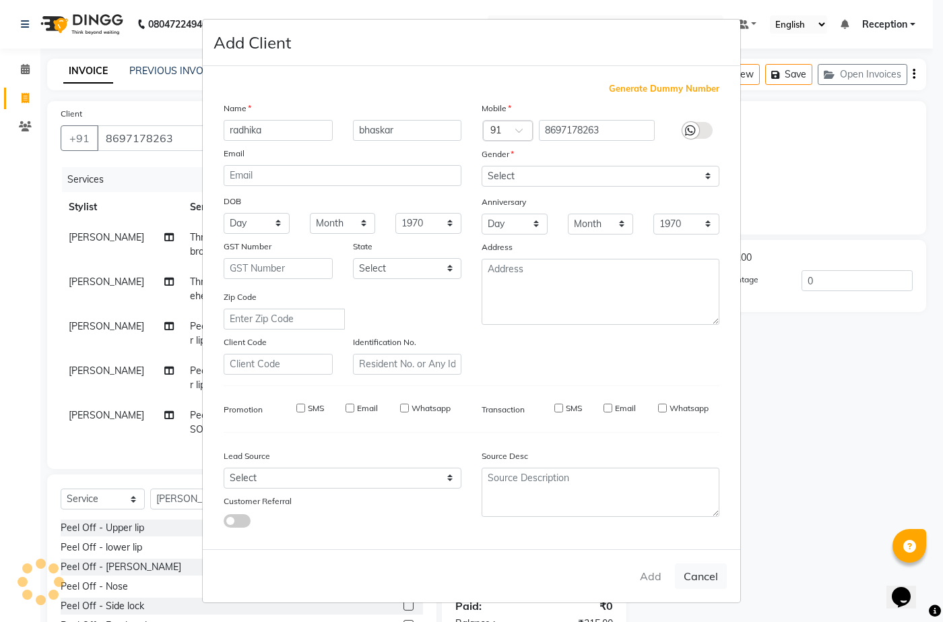
type input "86******63"
select select
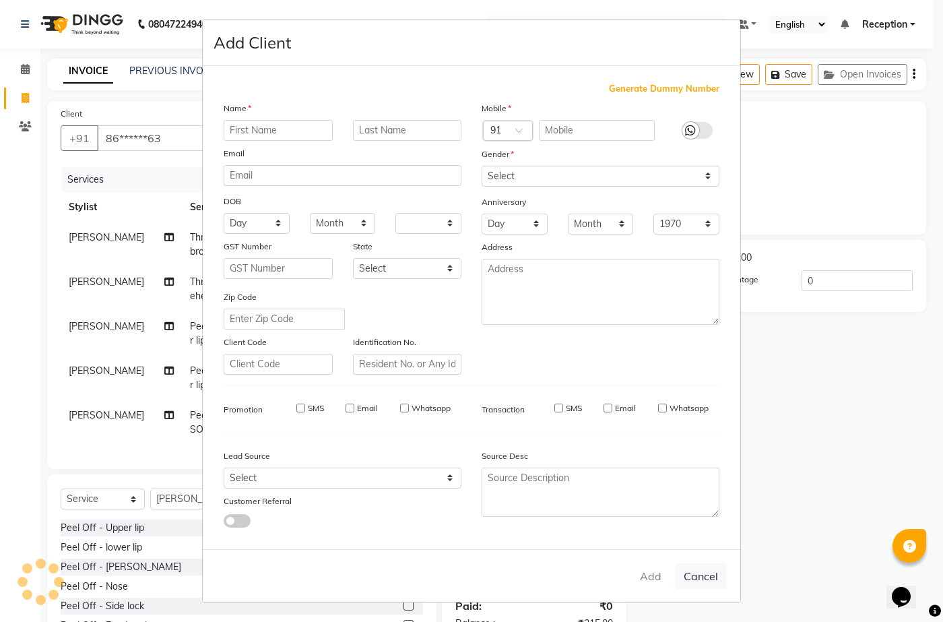
select select
checkbox input "false"
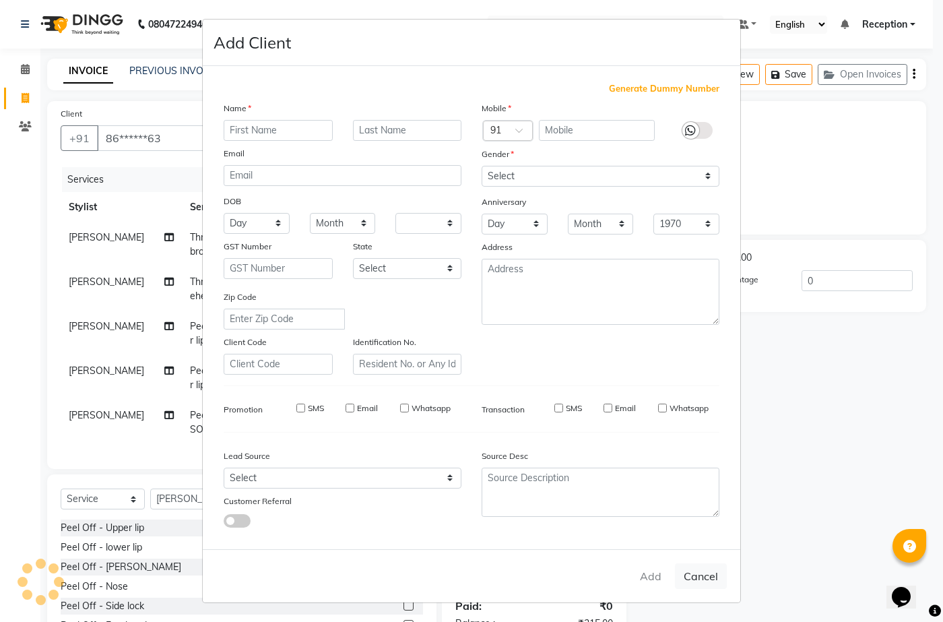
checkbox input "false"
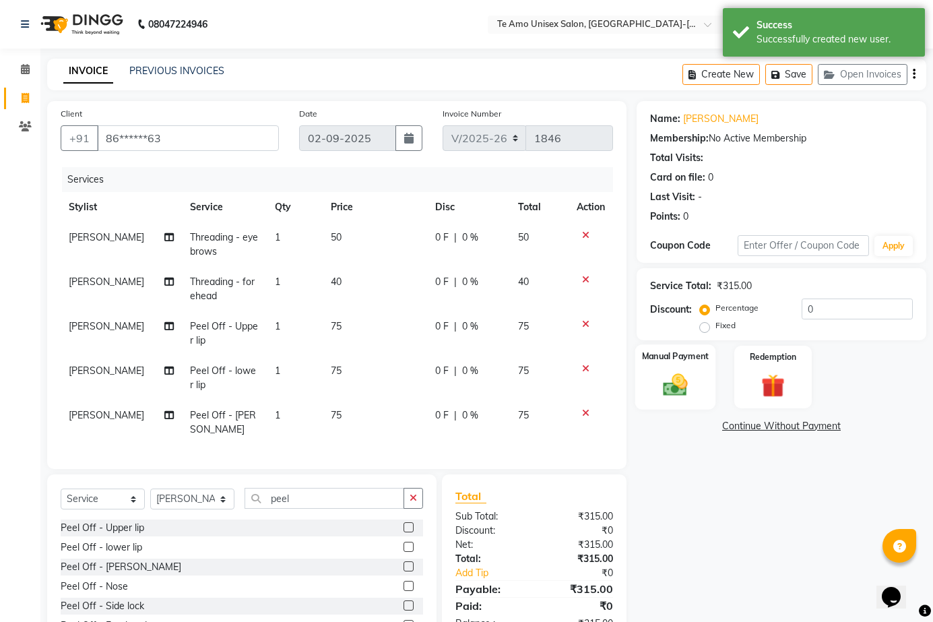
click at [696, 386] on div "Manual Payment" at bounding box center [675, 376] width 81 height 65
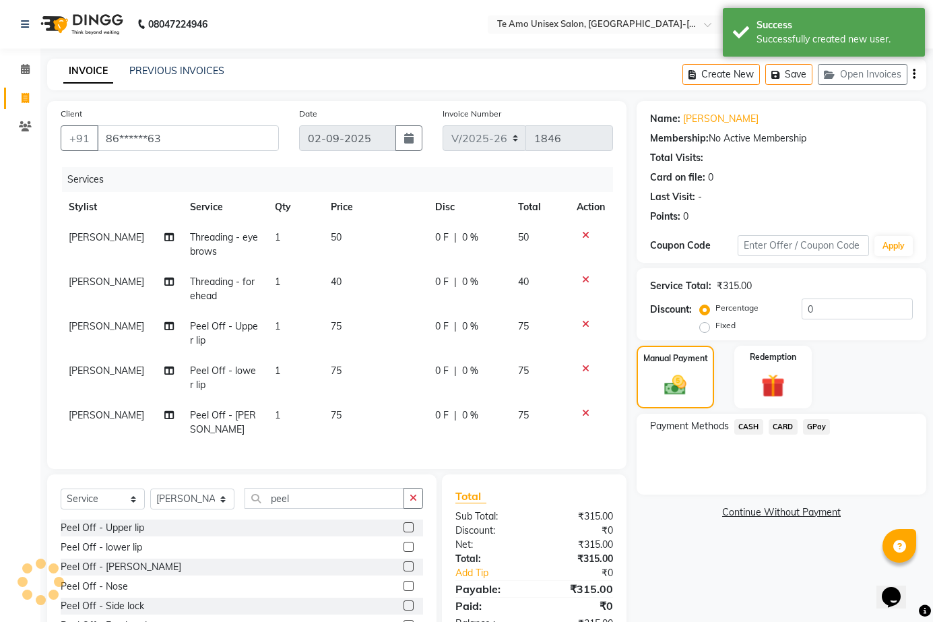
click at [817, 426] on span "GPay" at bounding box center [817, 426] width 28 height 15
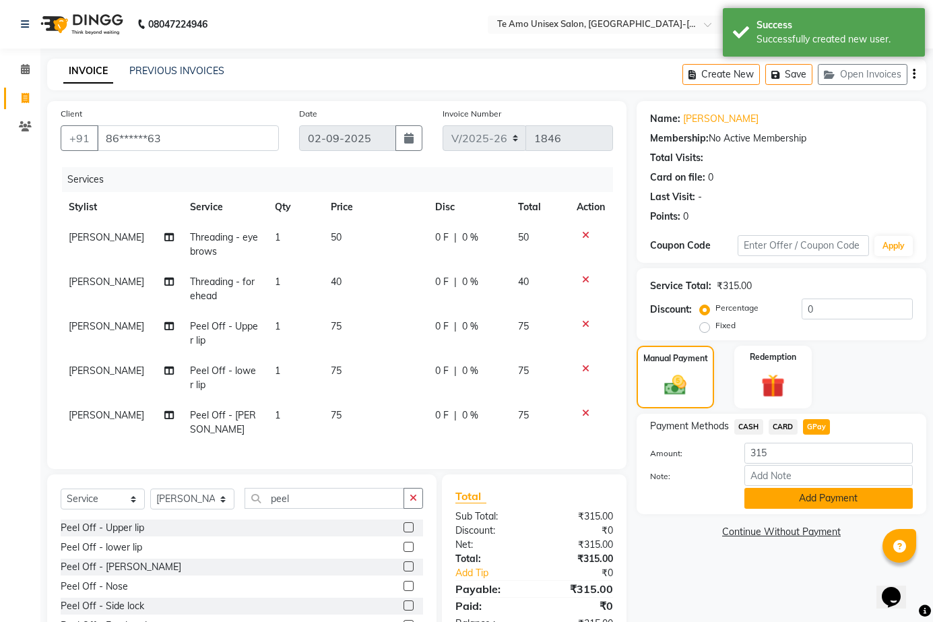
click at [806, 503] on button "Add Payment" at bounding box center [828, 498] width 168 height 21
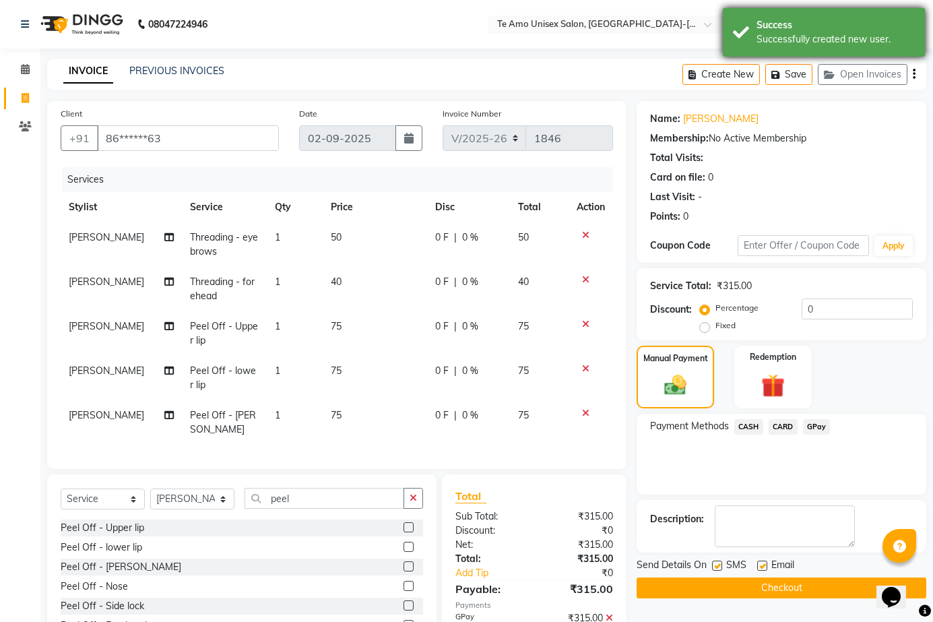
click at [780, 46] on div "Success Successfully created new user." at bounding box center [824, 32] width 202 height 48
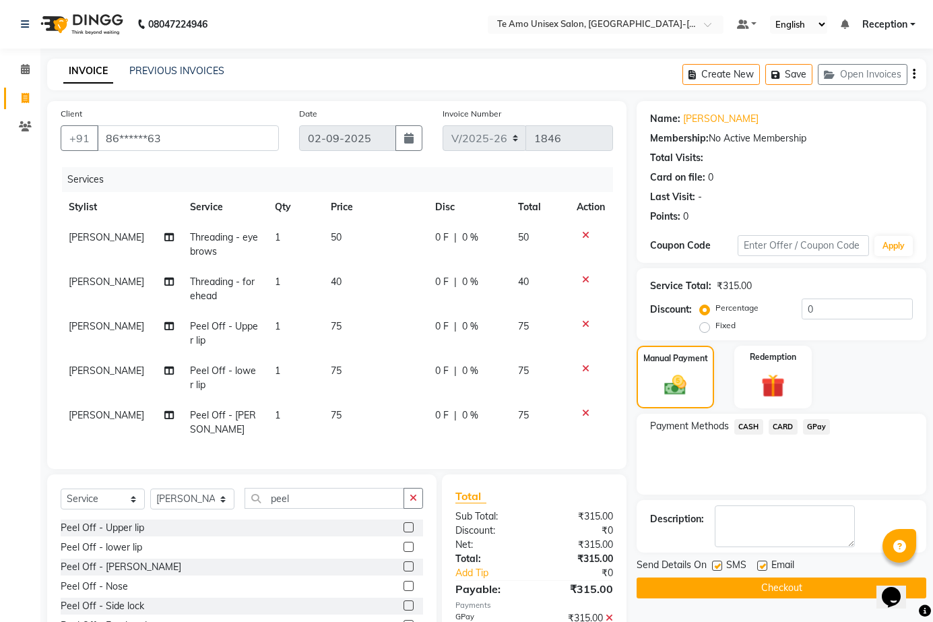
click at [759, 585] on button "Checkout" at bounding box center [781, 587] width 290 height 21
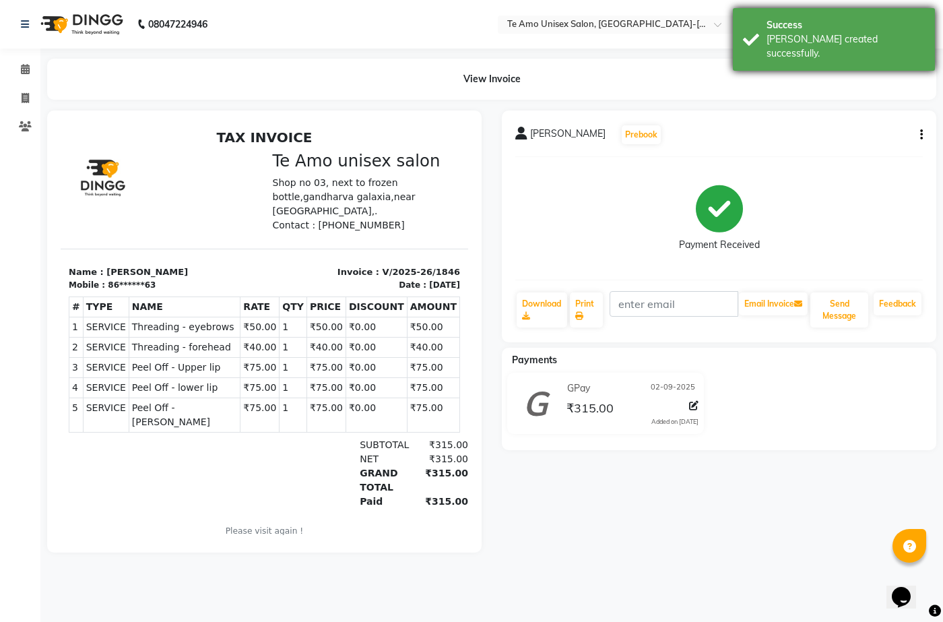
click at [778, 11] on div "Success [PERSON_NAME] created successfully." at bounding box center [834, 39] width 202 height 63
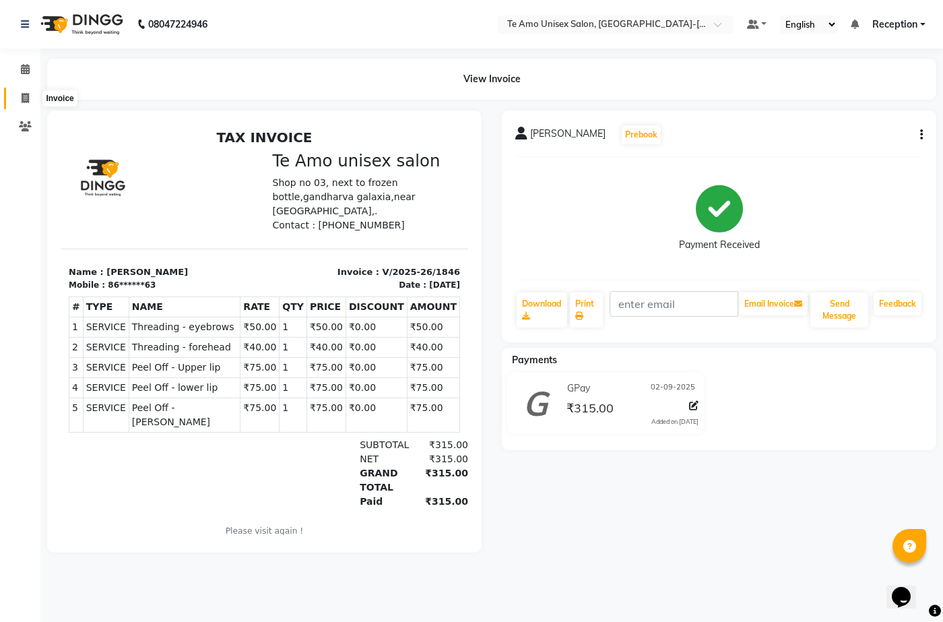
click at [22, 94] on icon at bounding box center [25, 98] width 7 height 10
select select "service"
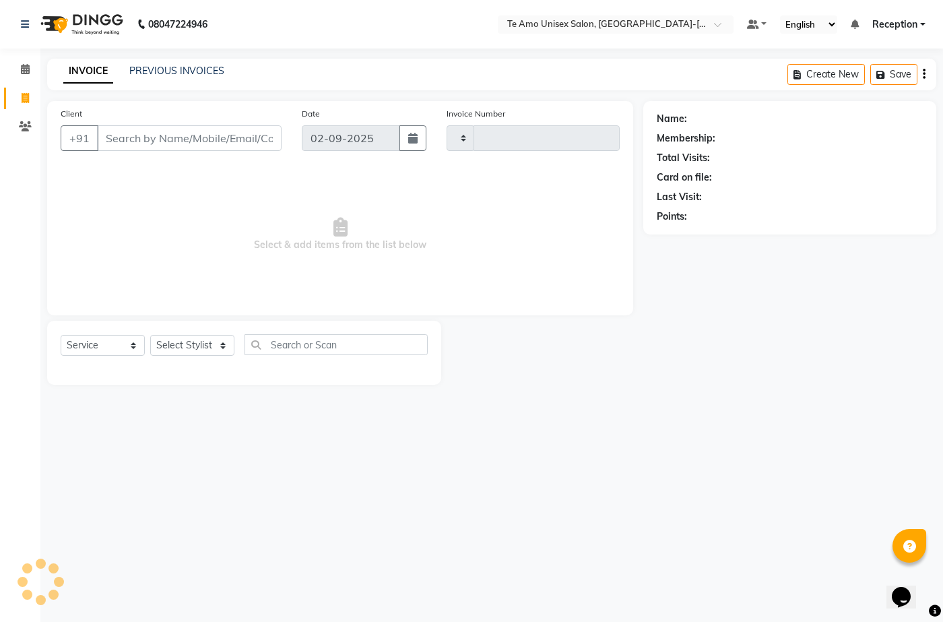
type input "1847"
select select "7836"
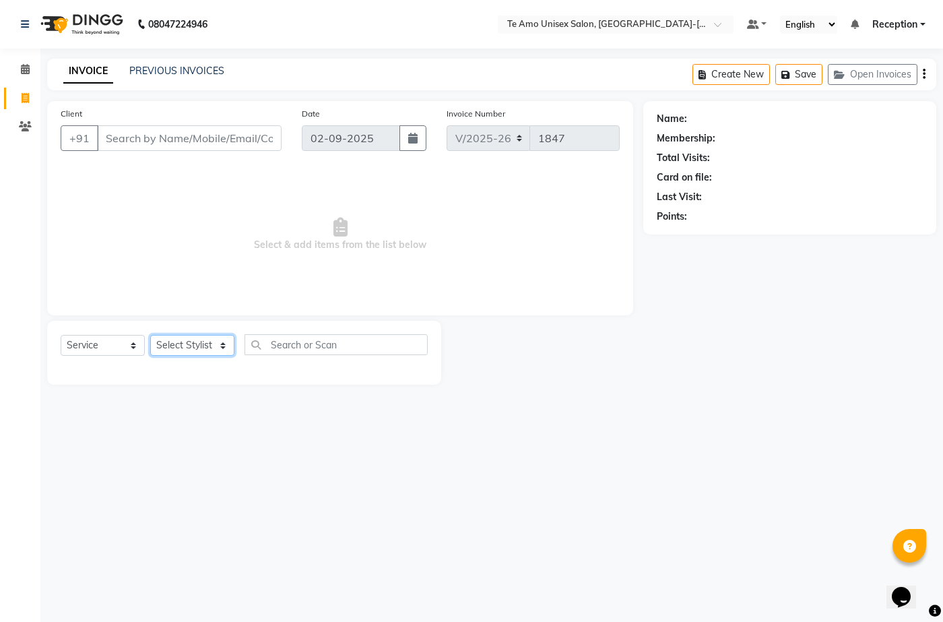
click at [163, 341] on select "Select Stylist [PERSON_NAME] [PERSON_NAME] Manager Priya Reception [PERSON_NAME…" at bounding box center [192, 345] width 84 height 21
select select "73962"
click at [150, 335] on select "Select Stylist [PERSON_NAME] [PERSON_NAME] Manager Priya Reception [PERSON_NAME…" at bounding box center [192, 345] width 84 height 21
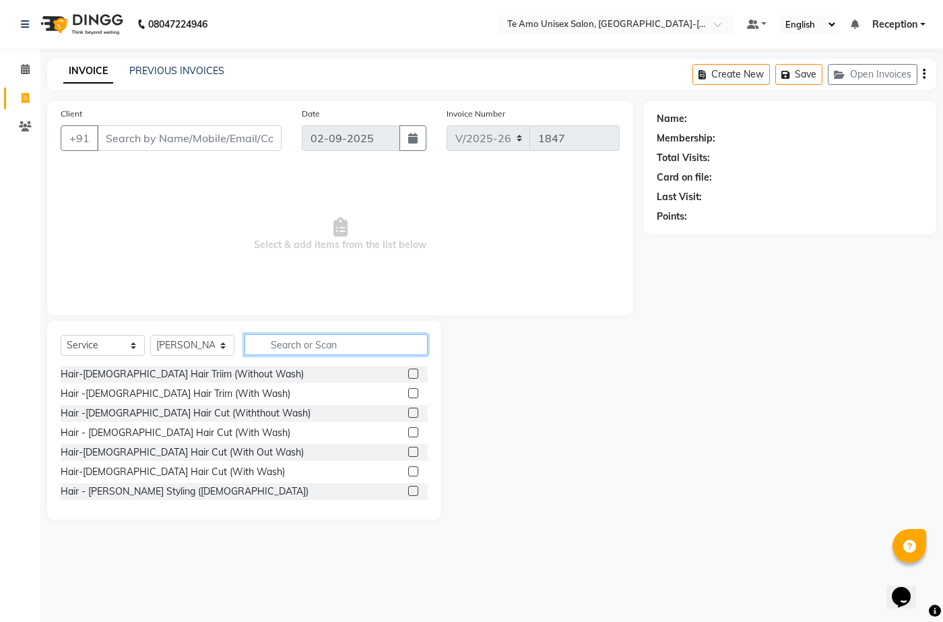
click at [282, 339] on input "text" at bounding box center [335, 344] width 183 height 21
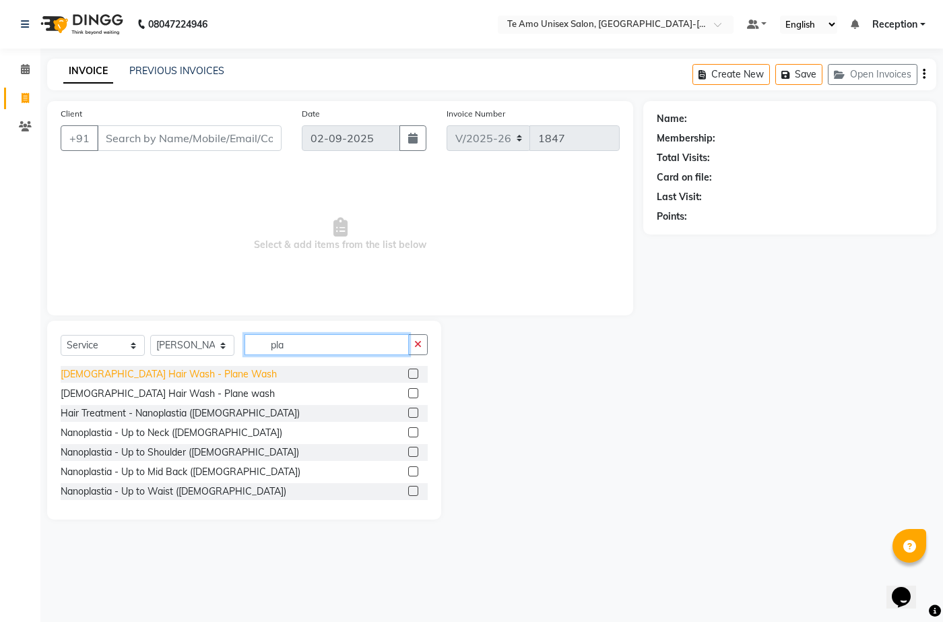
type input "pla"
click at [156, 374] on div "[DEMOGRAPHIC_DATA] Hair Wash - Plane Wash" at bounding box center [169, 374] width 216 height 14
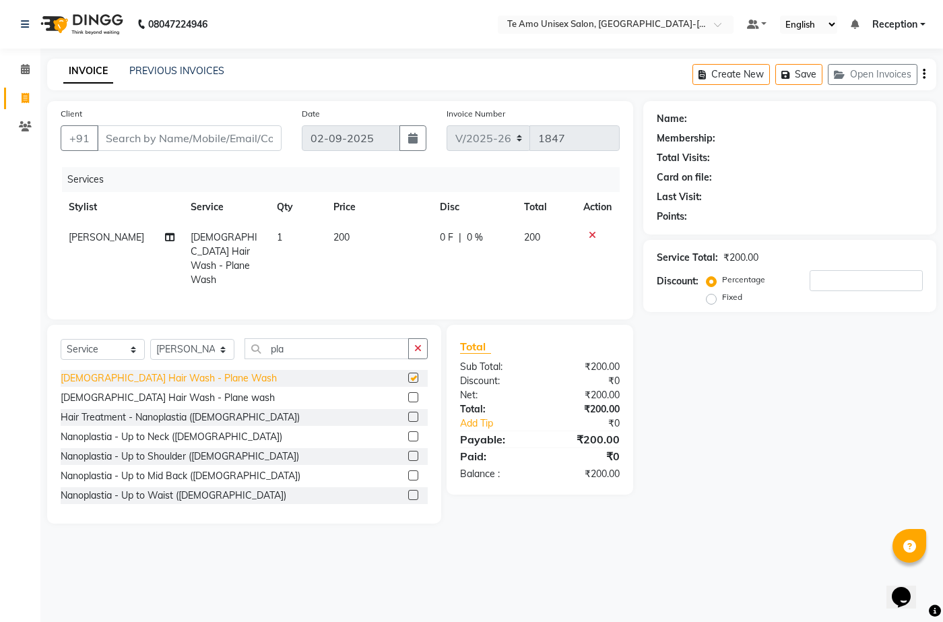
checkbox input "false"
click at [129, 141] on input "Client" at bounding box center [189, 138] width 185 height 26
type input "9"
type input "0"
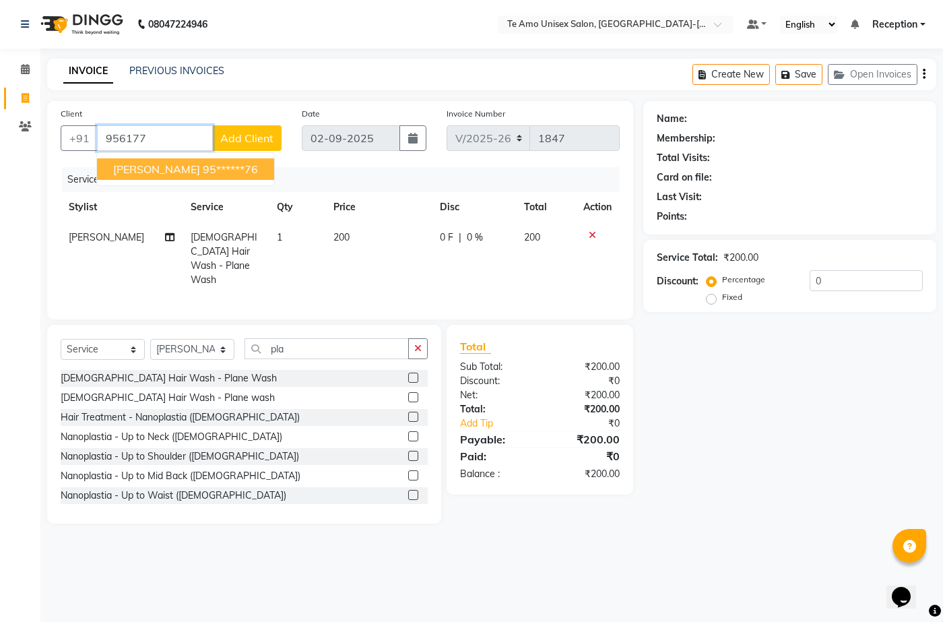
click at [137, 166] on span "[PERSON_NAME]" at bounding box center [156, 168] width 87 height 13
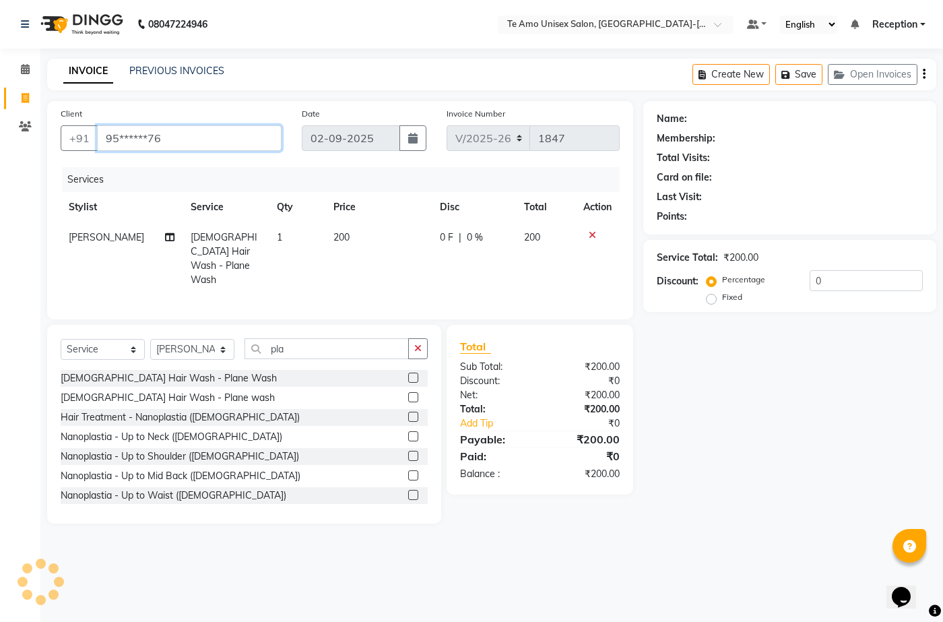
type input "95******76"
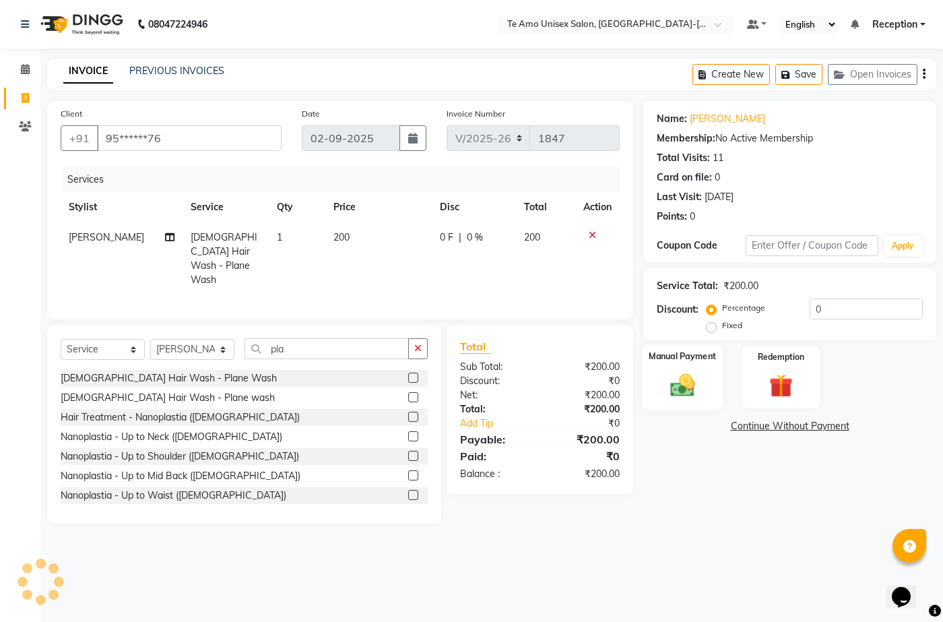
click at [667, 397] on img at bounding box center [682, 384] width 40 height 28
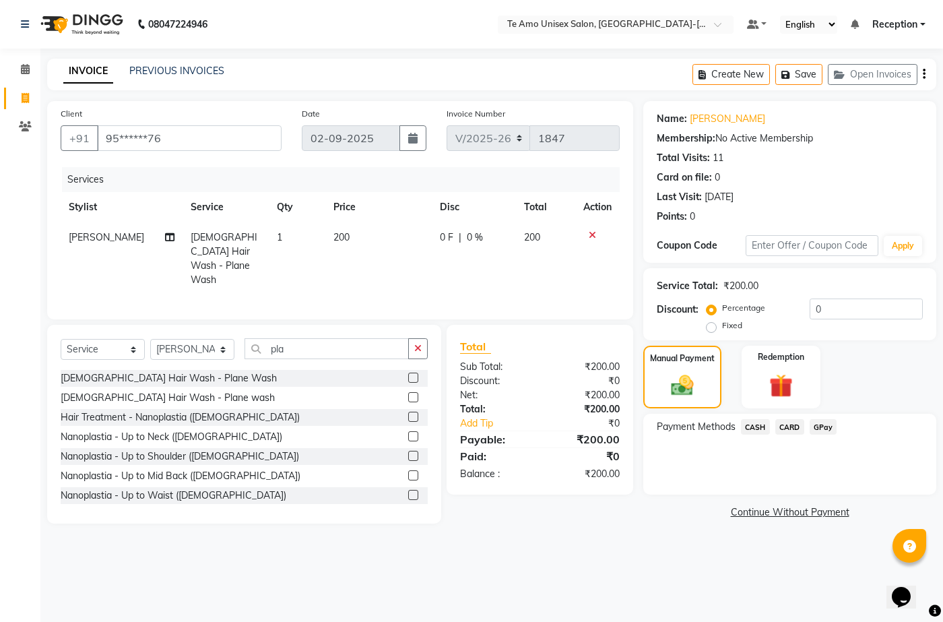
click at [830, 421] on span "GPay" at bounding box center [823, 426] width 28 height 15
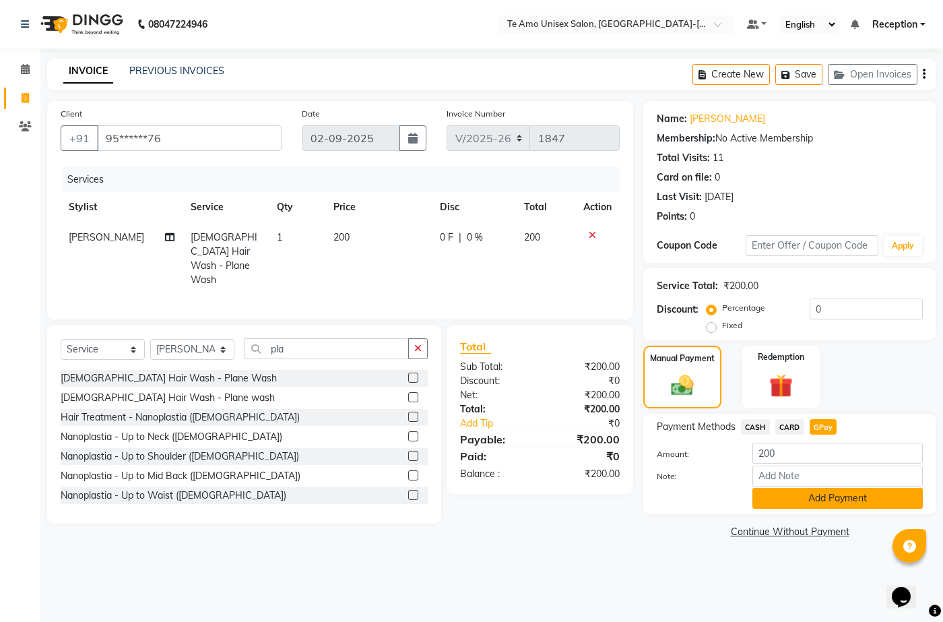
click at [811, 492] on button "Add Payment" at bounding box center [837, 498] width 170 height 21
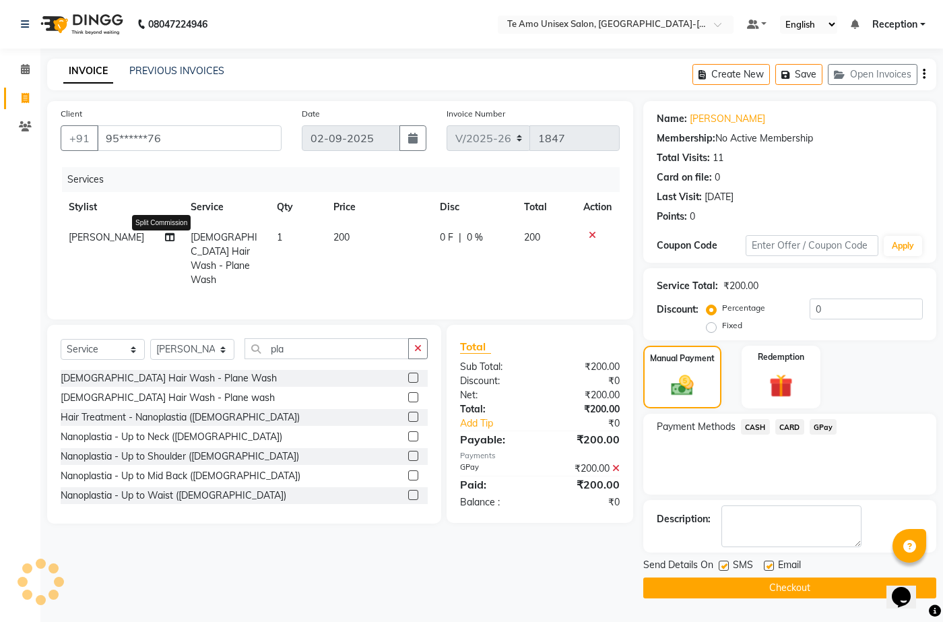
click at [165, 234] on icon at bounding box center [169, 236] width 9 height 9
select select "73962"
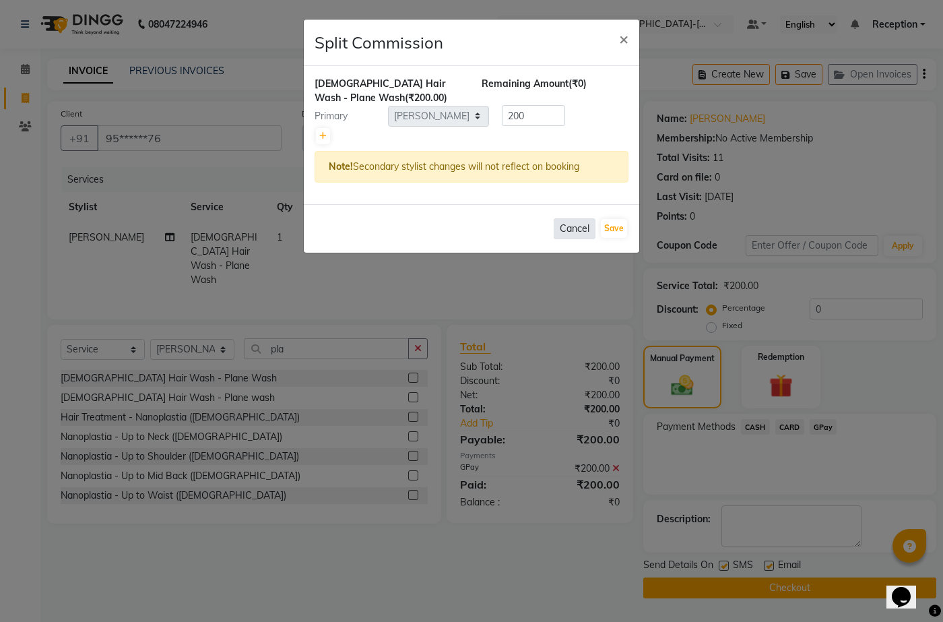
click at [580, 224] on button "Cancel" at bounding box center [575, 228] width 42 height 21
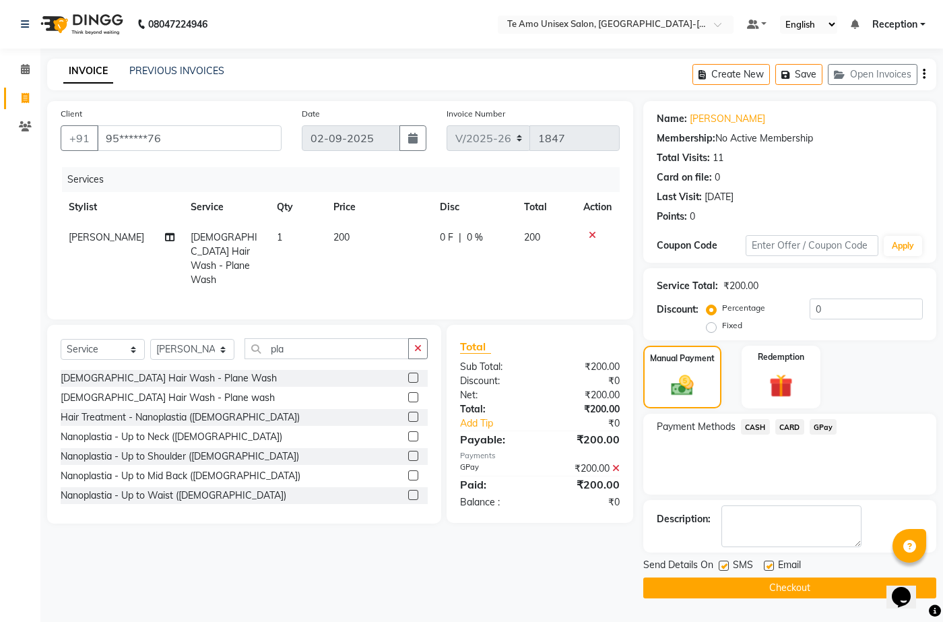
click at [766, 577] on button "Checkout" at bounding box center [789, 587] width 293 height 21
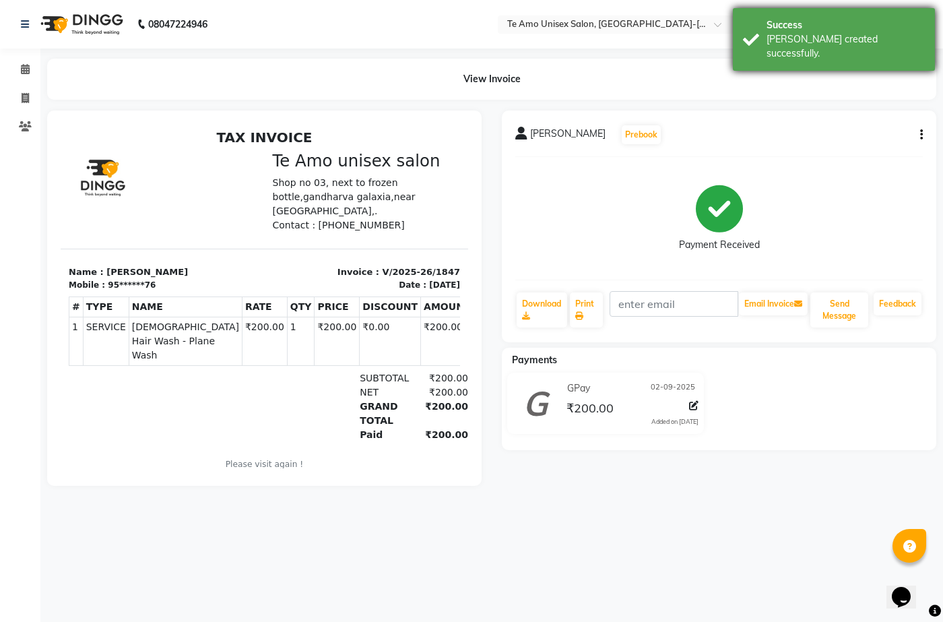
click at [834, 31] on div "Success" at bounding box center [845, 25] width 158 height 14
